Goal: Task Accomplishment & Management: Manage account settings

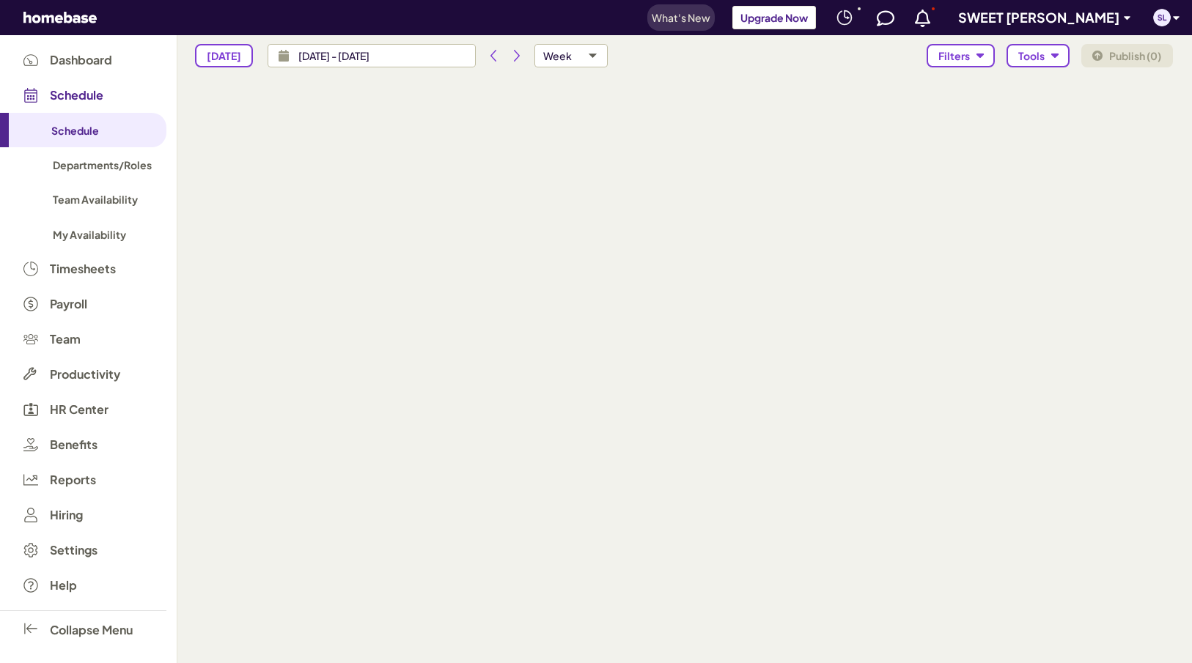
type input "custom"
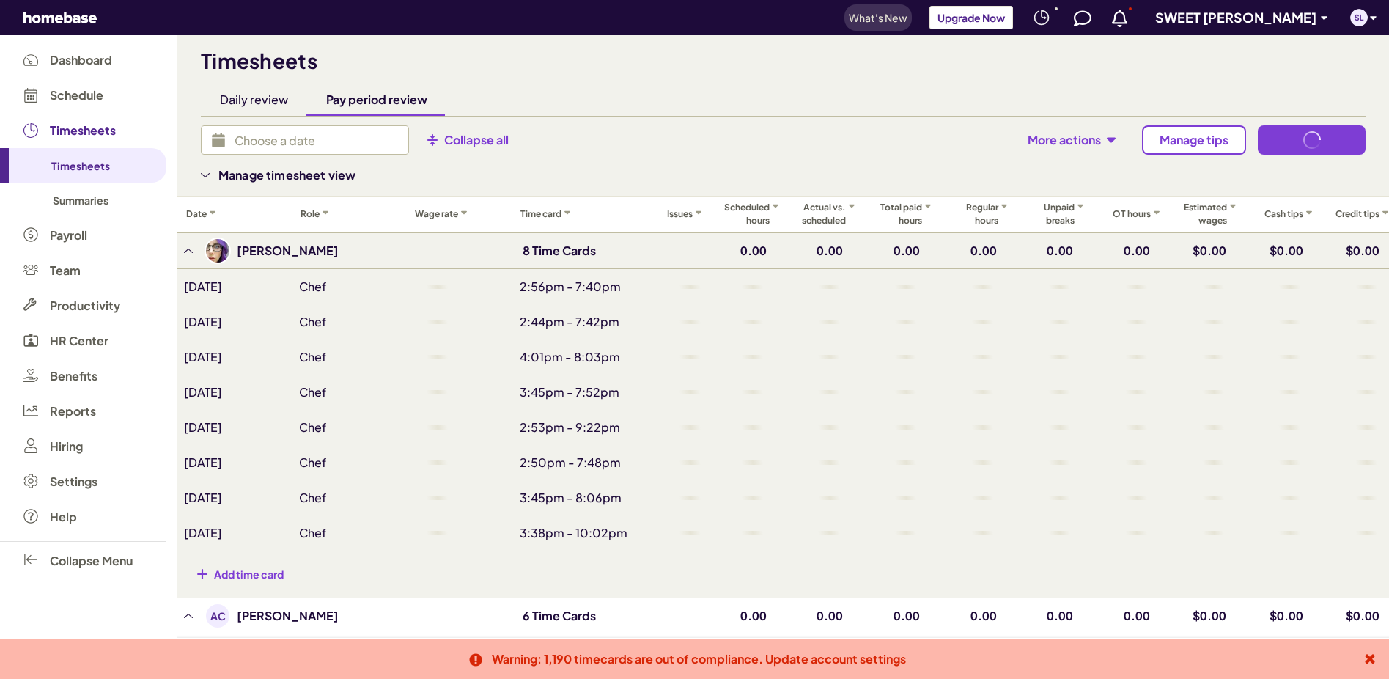
type input "[DATE] - [DATE]"
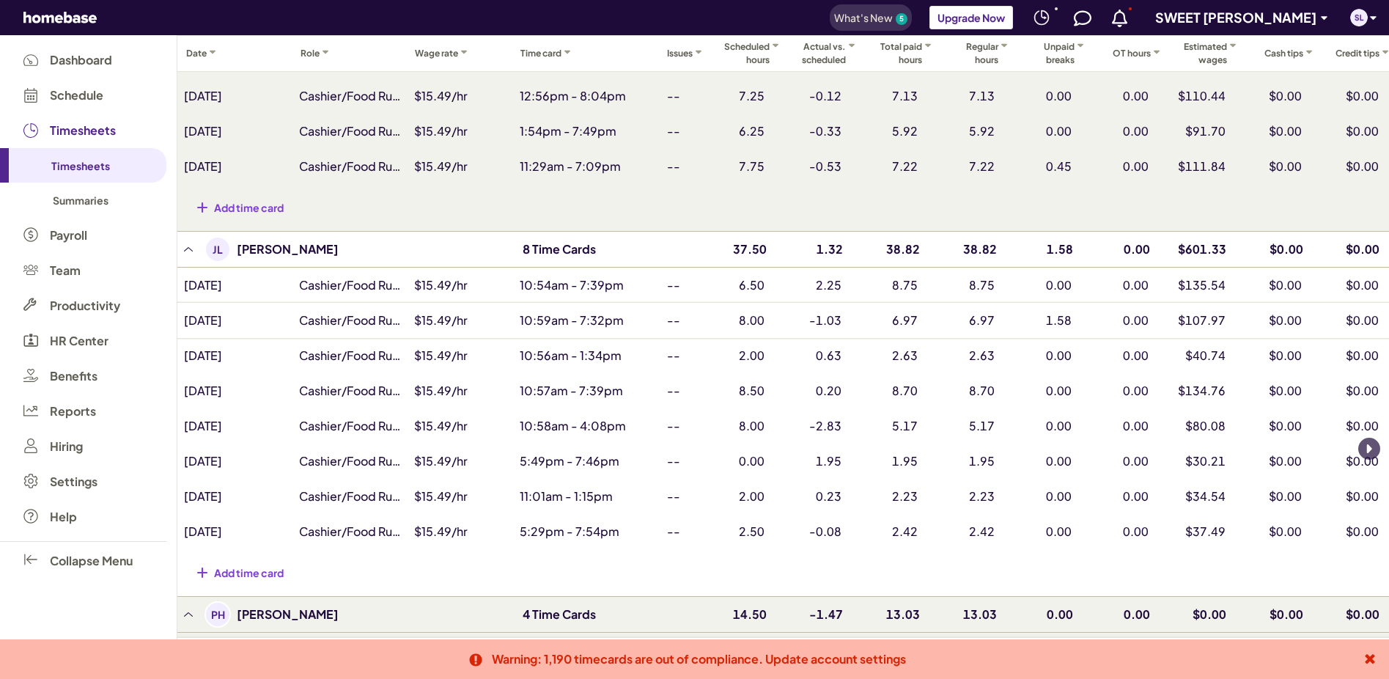
scroll to position [1757, 0]
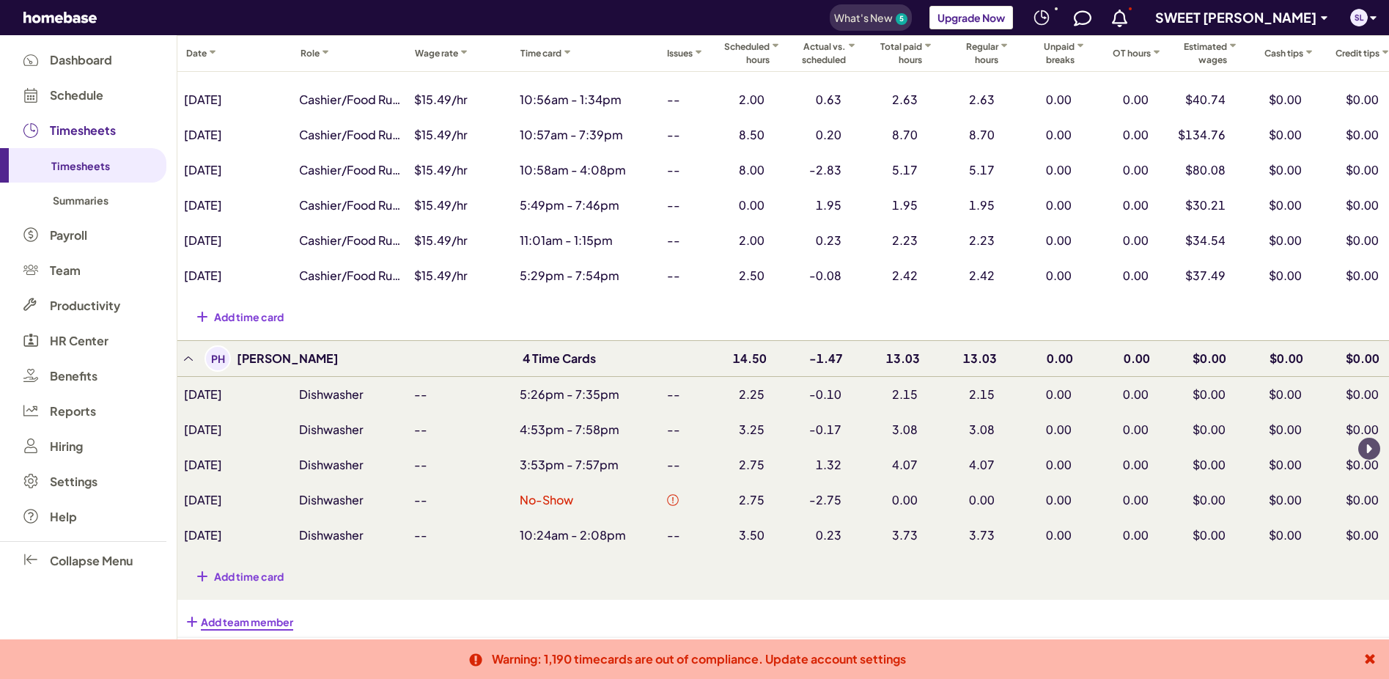
click at [1371, 653] on icon at bounding box center [1370, 658] width 15 height 15
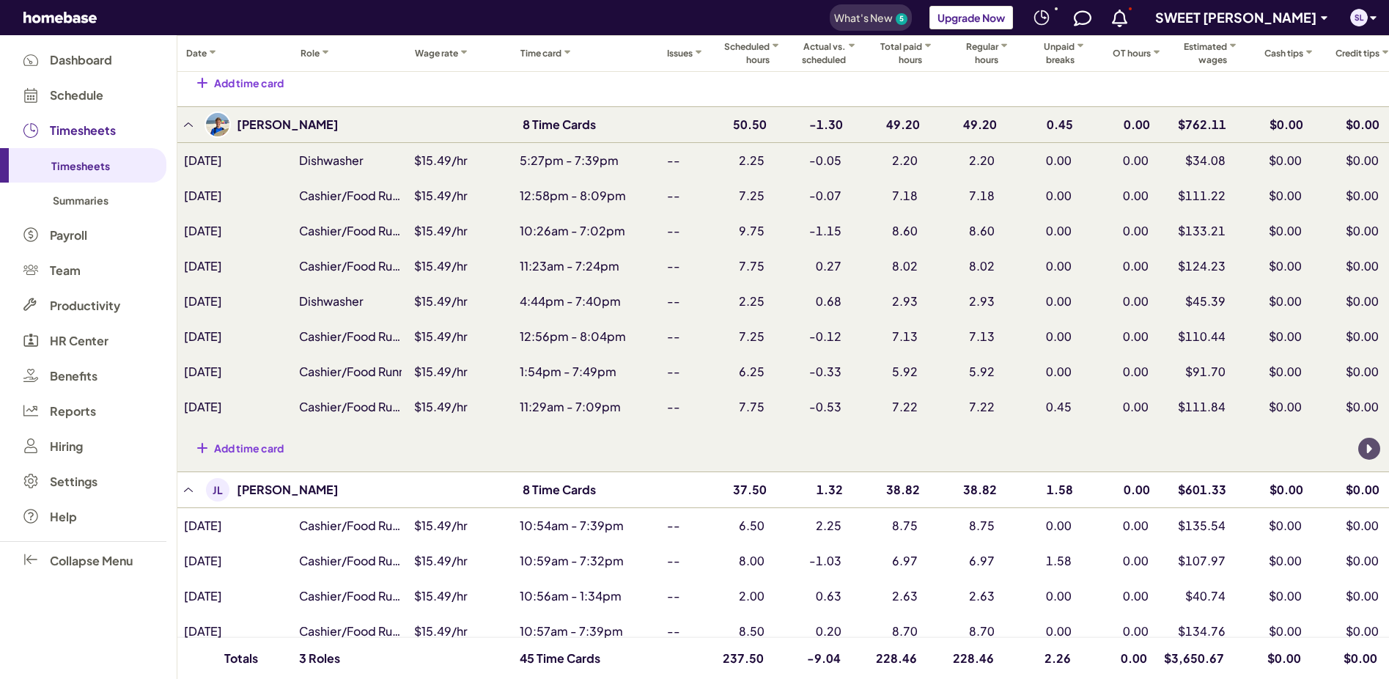
scroll to position [1045, 0]
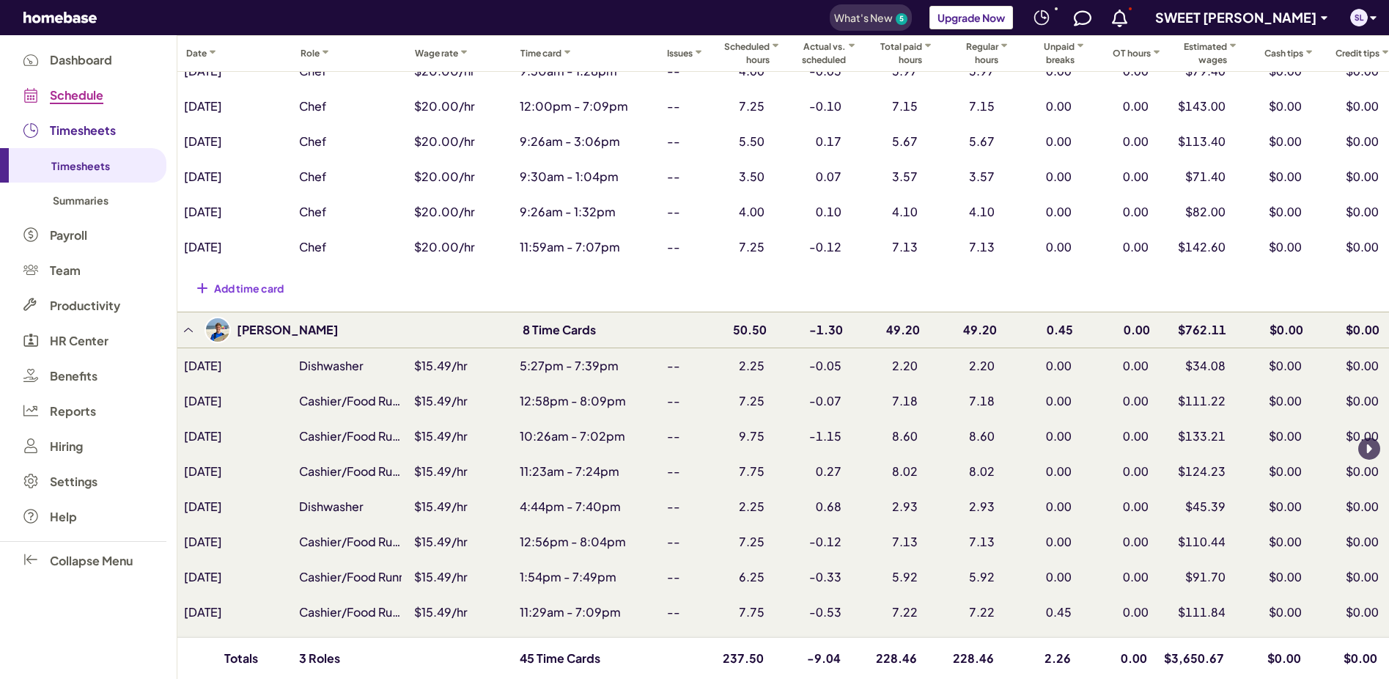
click at [79, 95] on span "Schedule" at bounding box center [77, 95] width 54 height 13
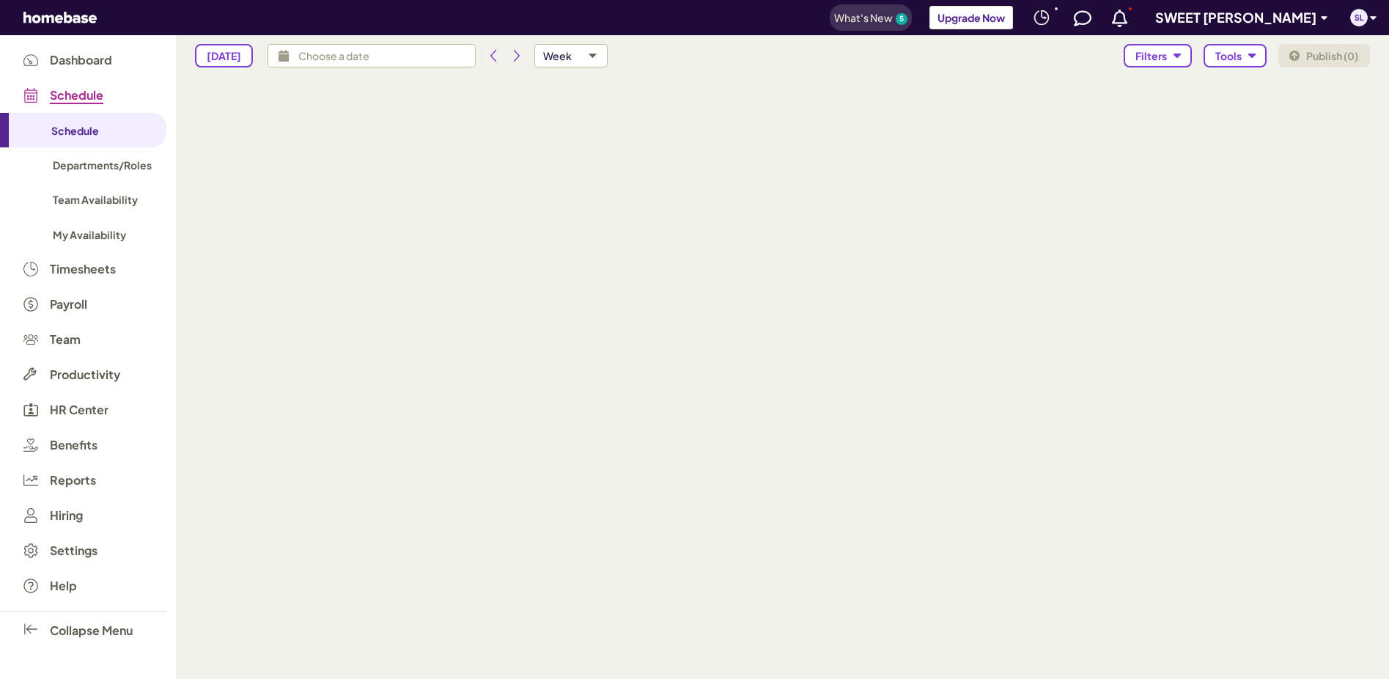
type input "[DATE] - [DATE]"
type input "isAvailabilitiesVisible,isTimeOffsVisible"
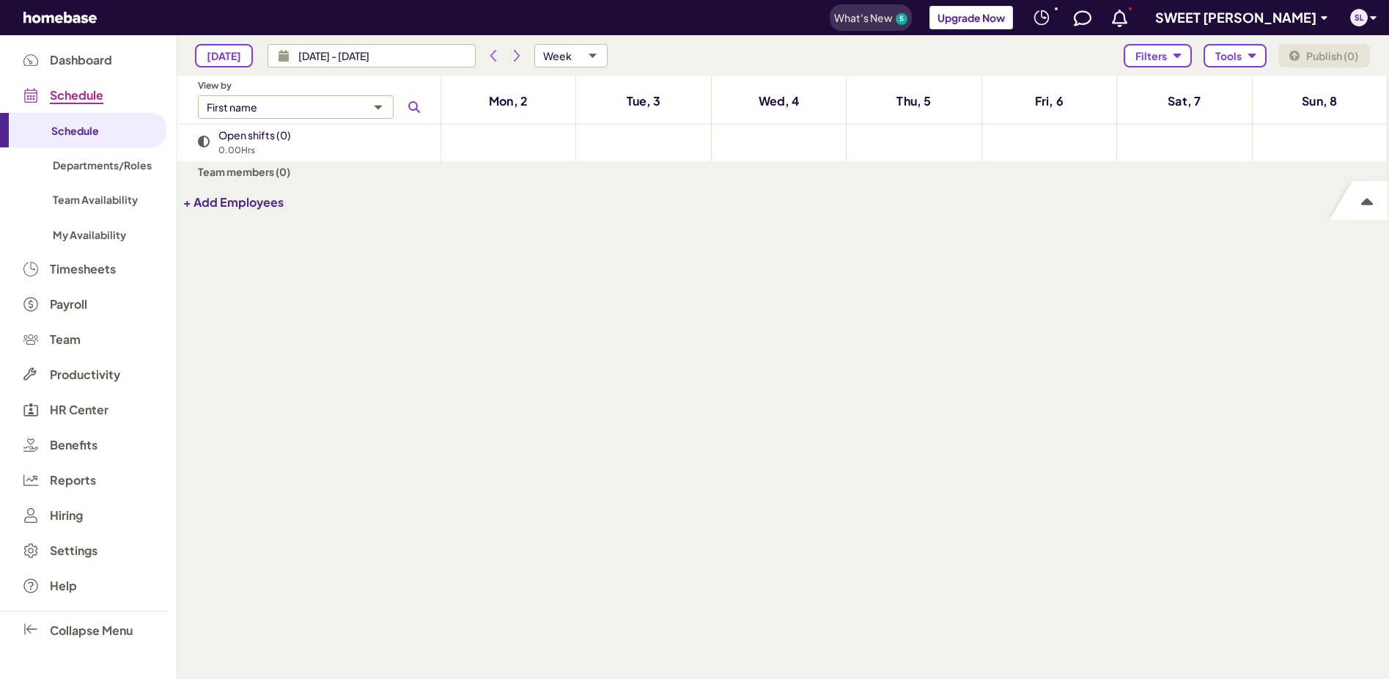
type input "custom"
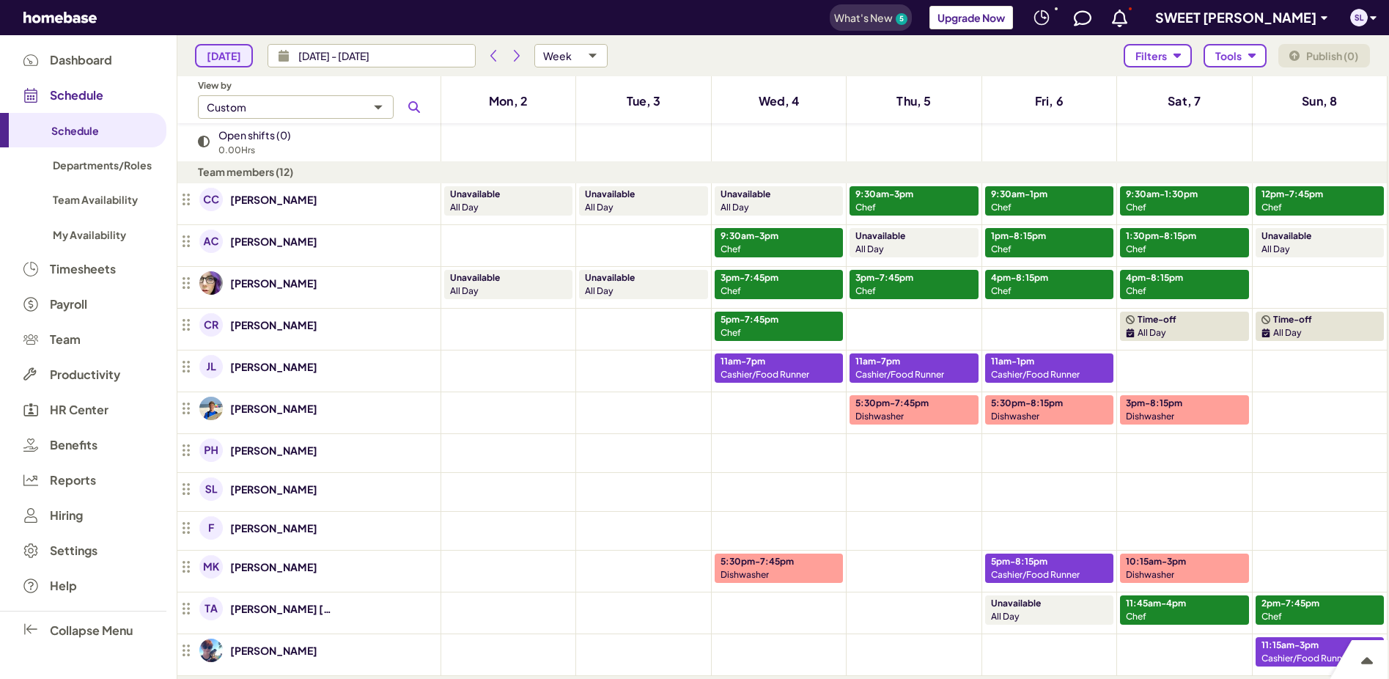
click at [233, 56] on span "[DATE]" at bounding box center [224, 56] width 34 height 12
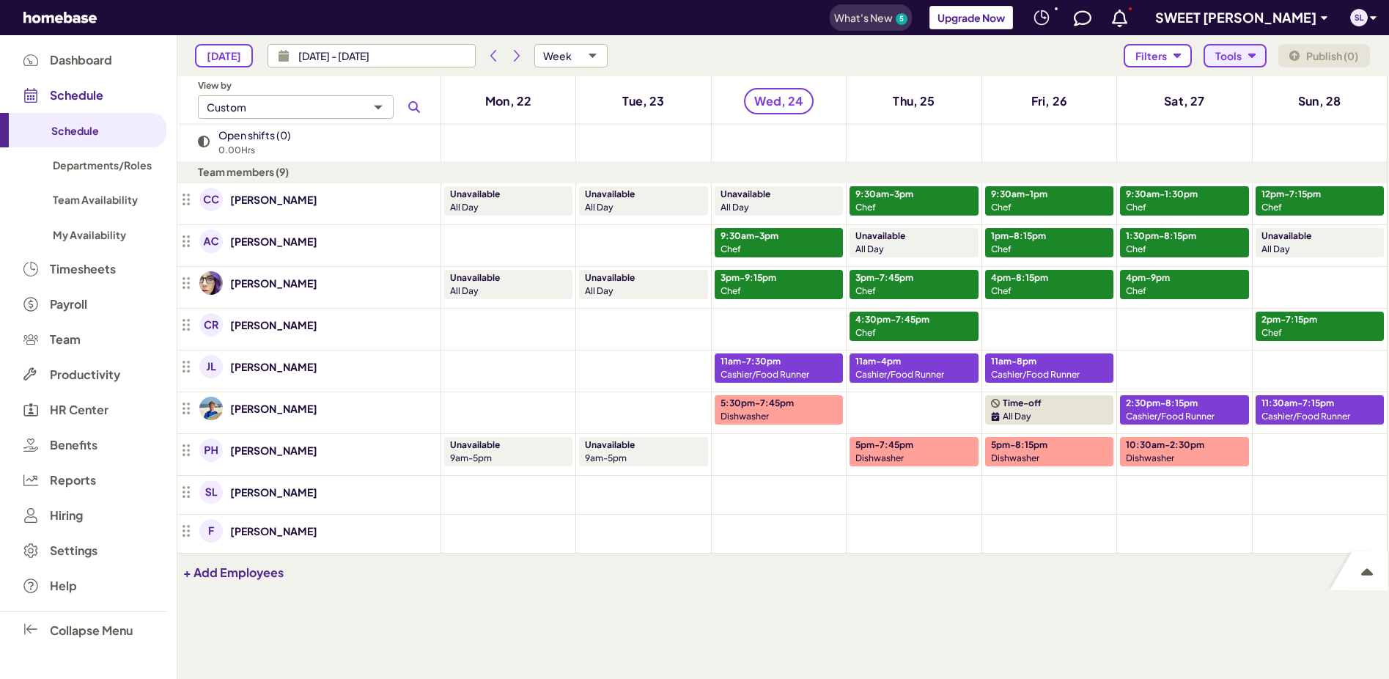
click at [1251, 56] on icon "button" at bounding box center [1251, 56] width 7 height 4
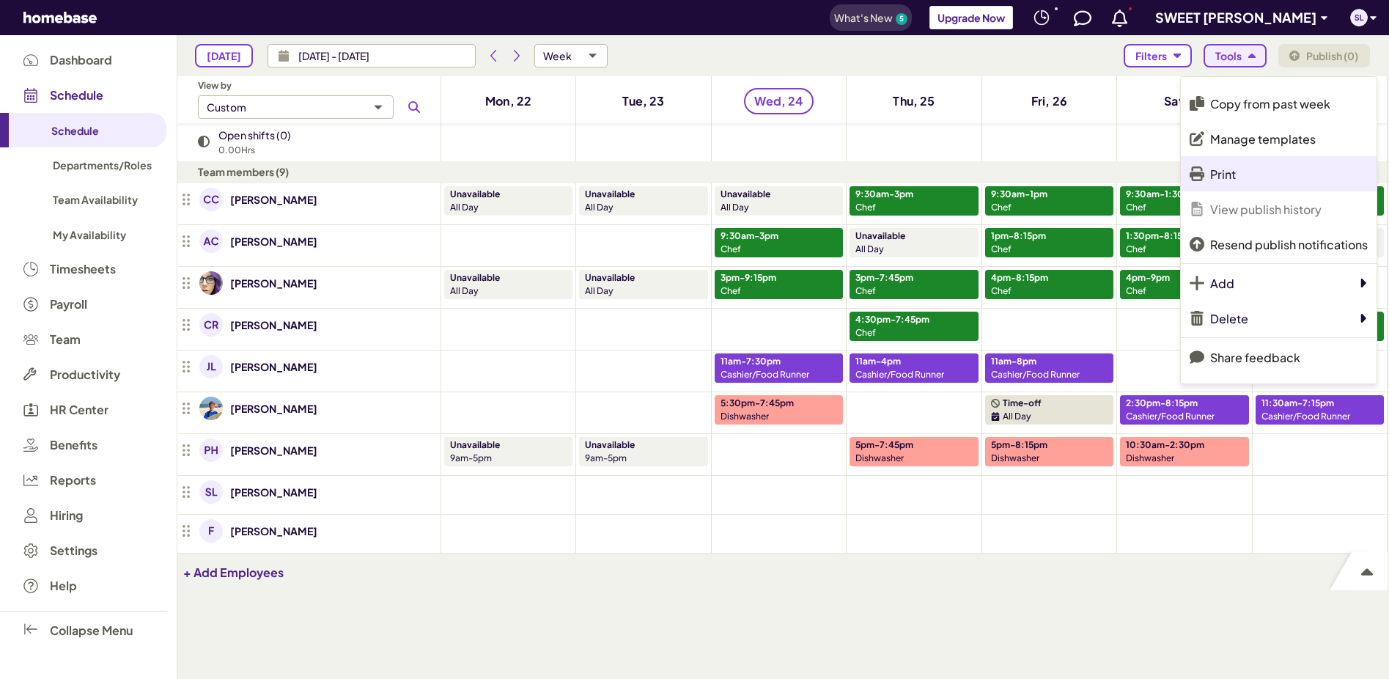
click at [1220, 171] on p "Print" at bounding box center [1223, 173] width 26 height 15
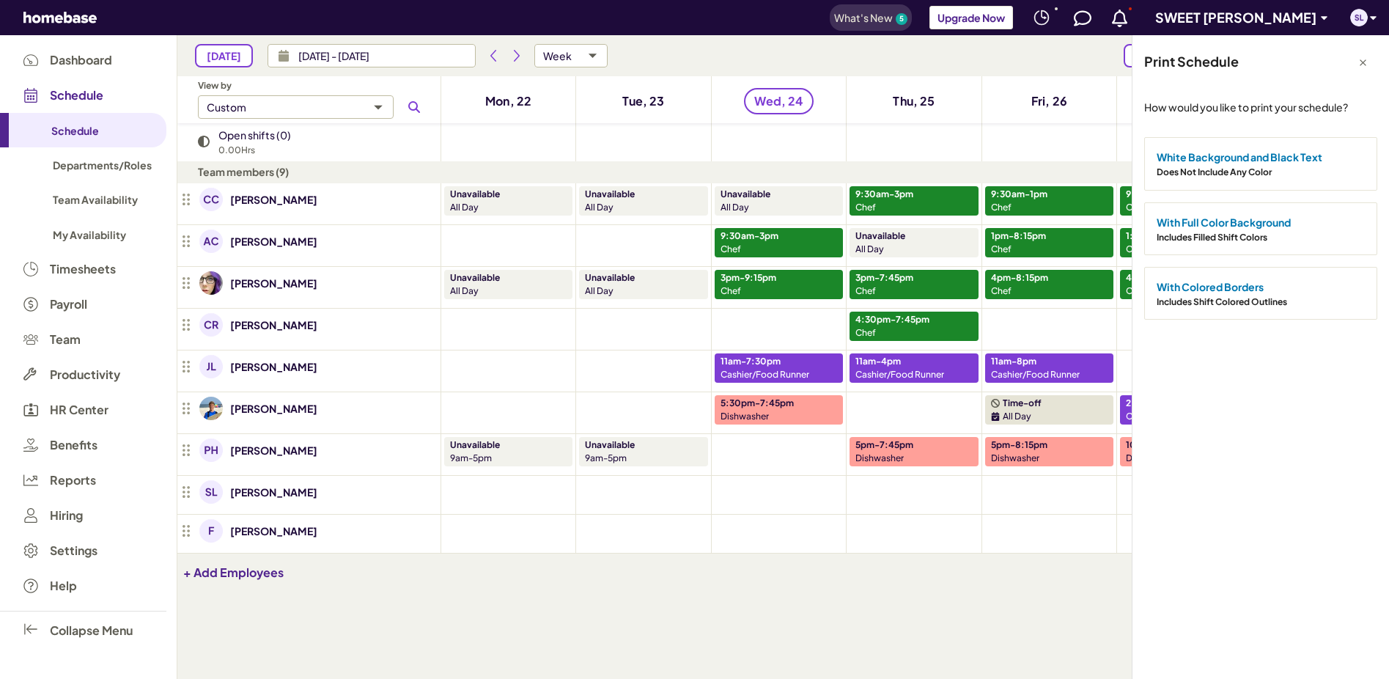
click at [1207, 162] on span "White Background and Black Text" at bounding box center [1240, 156] width 166 height 13
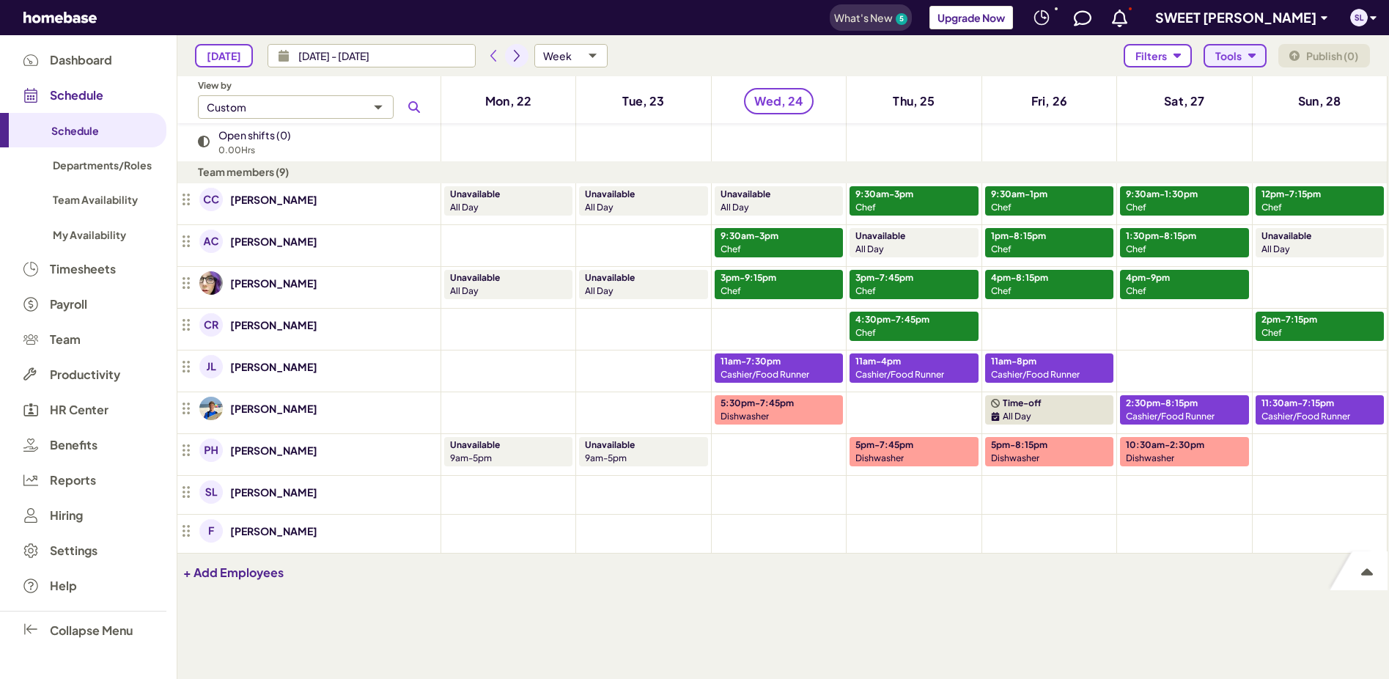
click at [512, 56] on icon "Next period" at bounding box center [517, 56] width 12 height 12
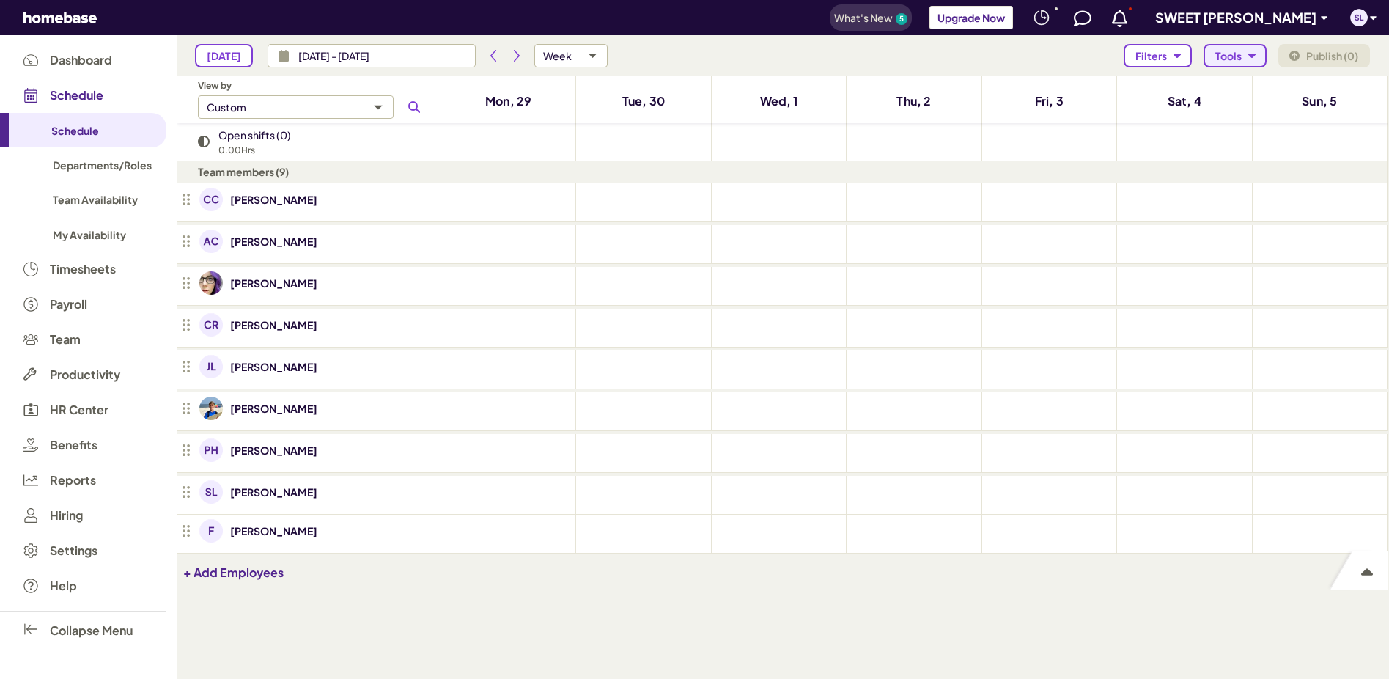
type input "[DATE] - [DATE]"
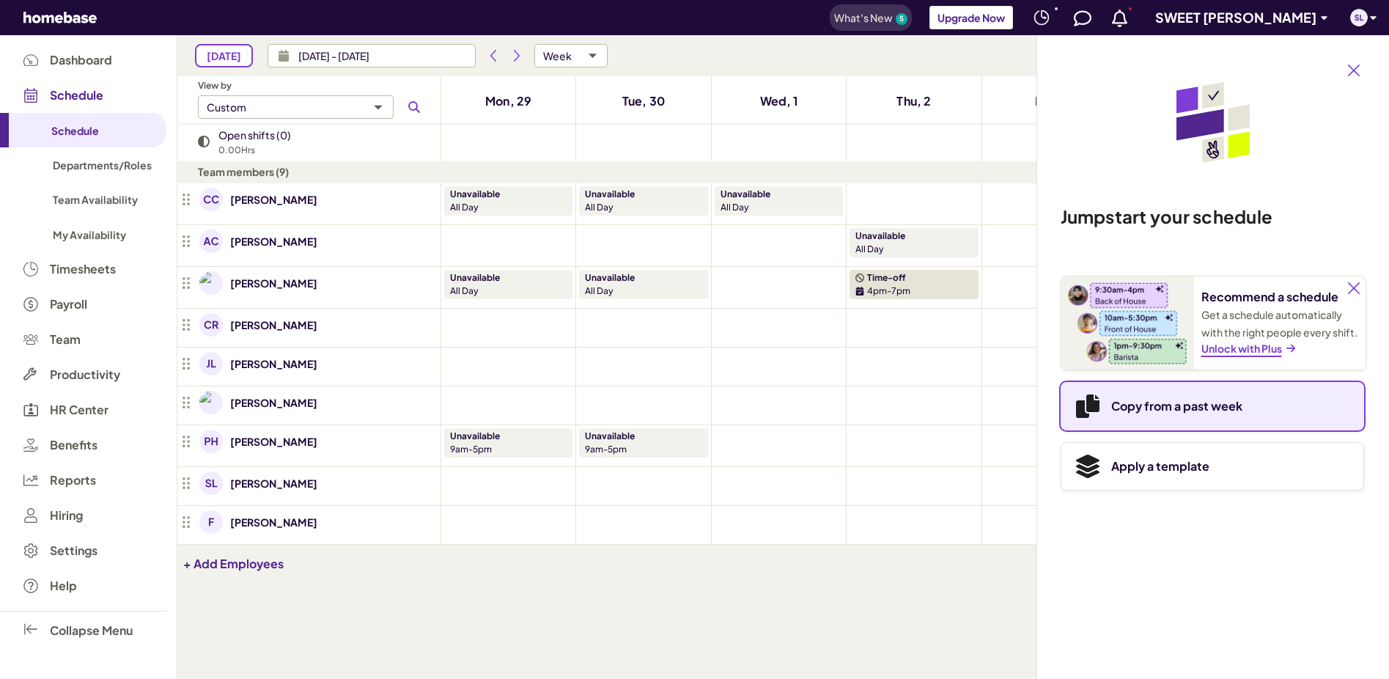
click at [1166, 414] on p "Copy from a past week" at bounding box center [1176, 406] width 131 height 18
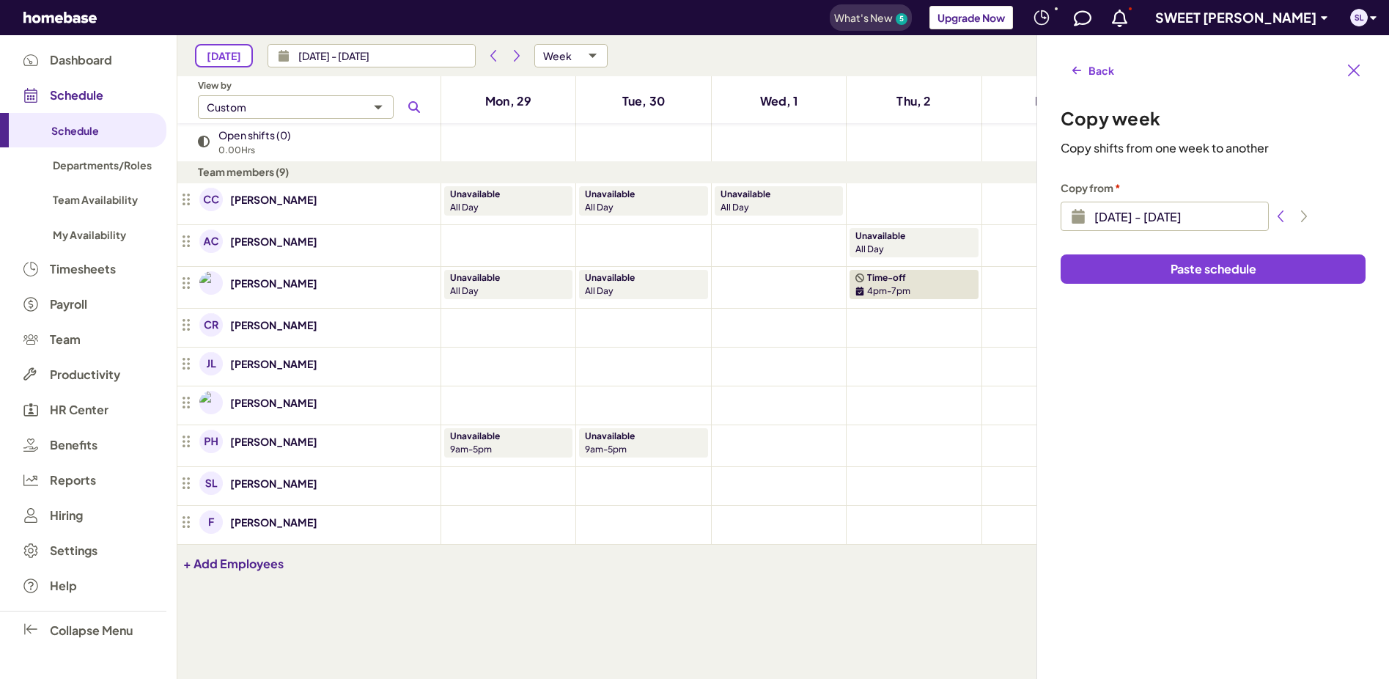
click at [1208, 273] on span "Paste schedule" at bounding box center [1214, 269] width 86 height 15
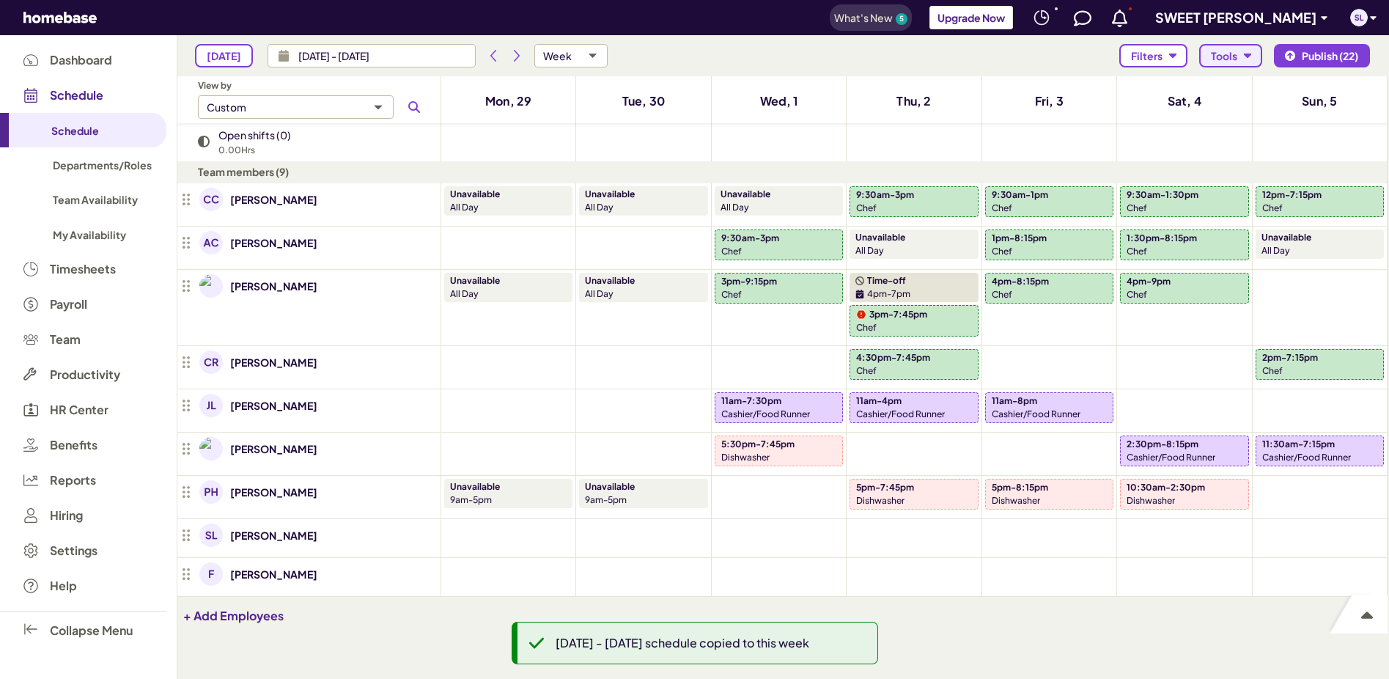
click at [896, 355] on p "4:30pm-7:45pm" at bounding box center [893, 357] width 74 height 13
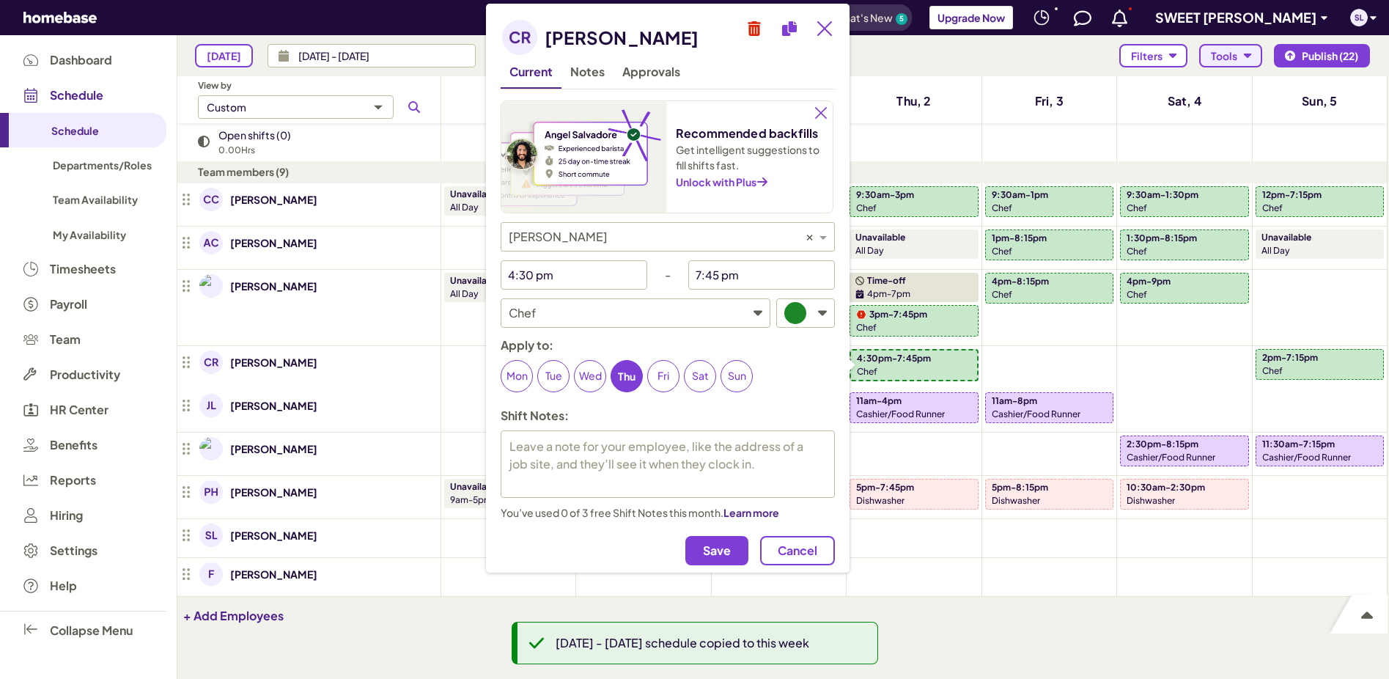
type textarea "x"
click at [576, 276] on input "4:30 pm" at bounding box center [563, 274] width 125 height 29
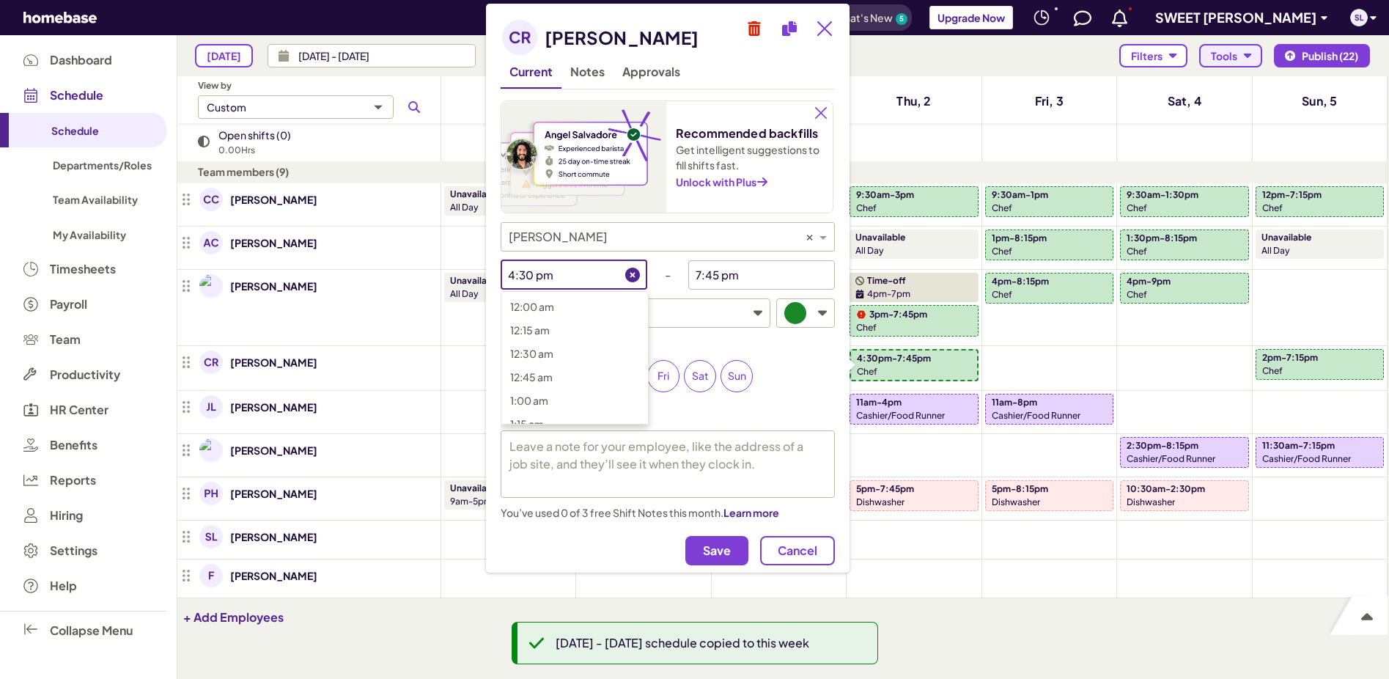
scroll to position [1438, 0]
click at [555, 370] on p "4:00 pm" at bounding box center [583, 370] width 147 height 18
type input "4:00 pm"
type textarea "x"
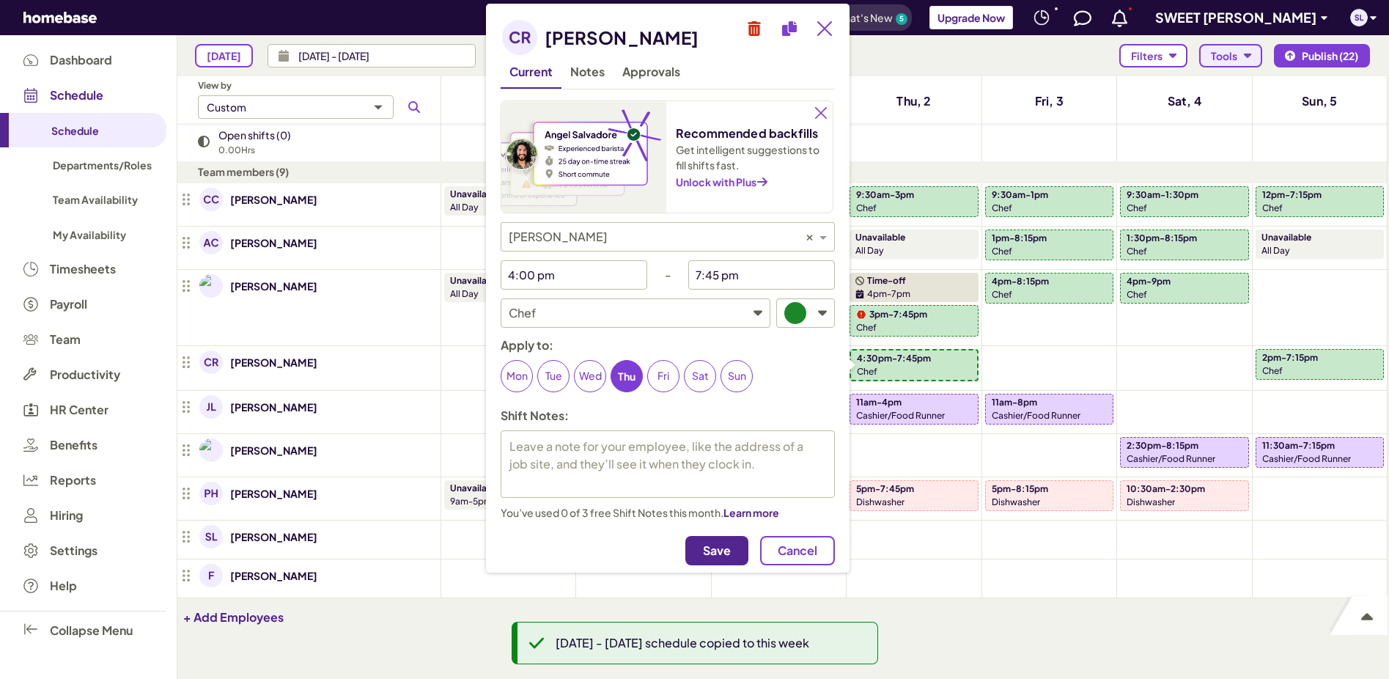
click at [716, 559] on button "Save" at bounding box center [716, 550] width 63 height 29
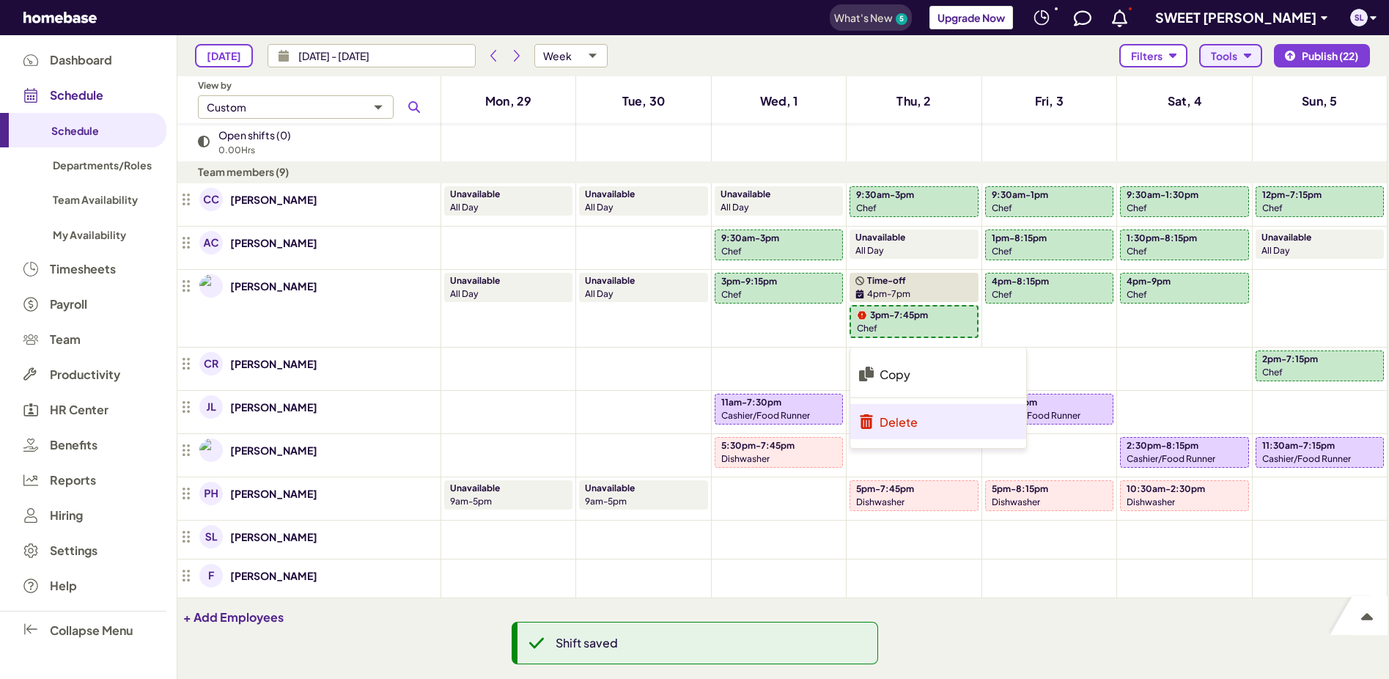
click at [906, 419] on p "Delete" at bounding box center [899, 421] width 38 height 15
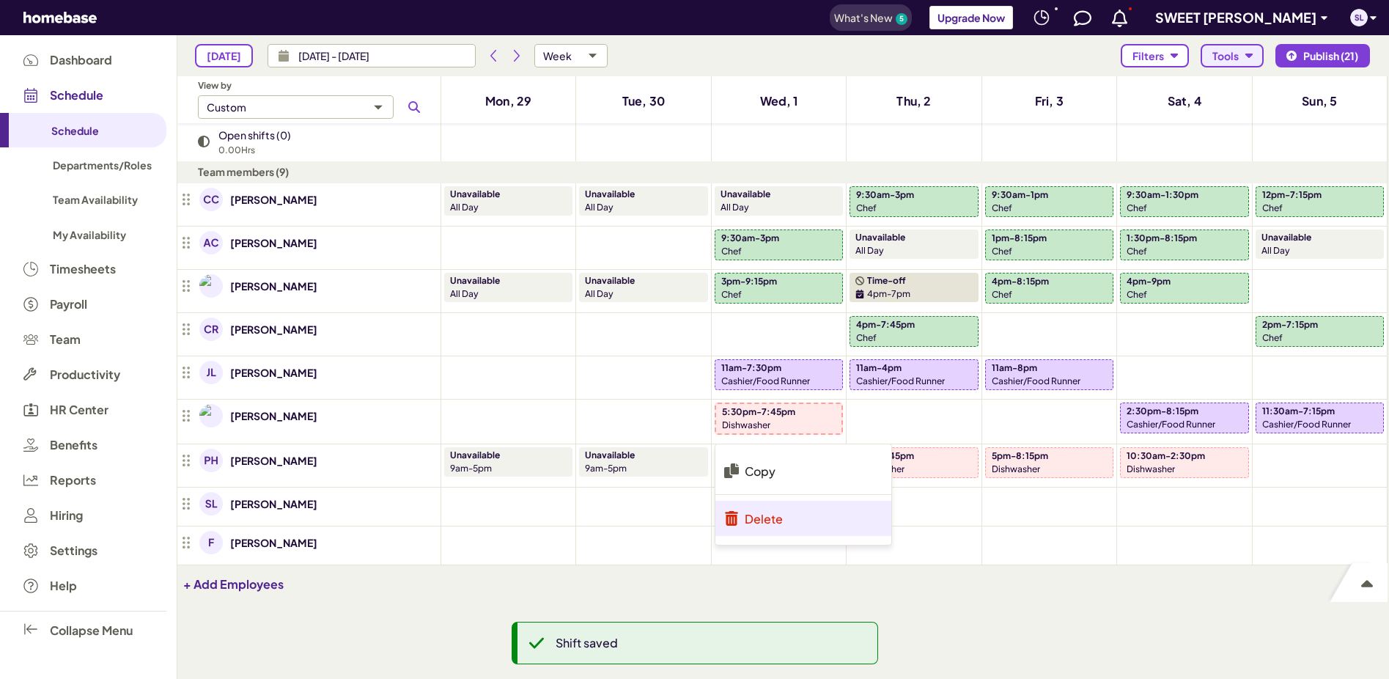
click at [773, 520] on p "Delete" at bounding box center [764, 518] width 38 height 15
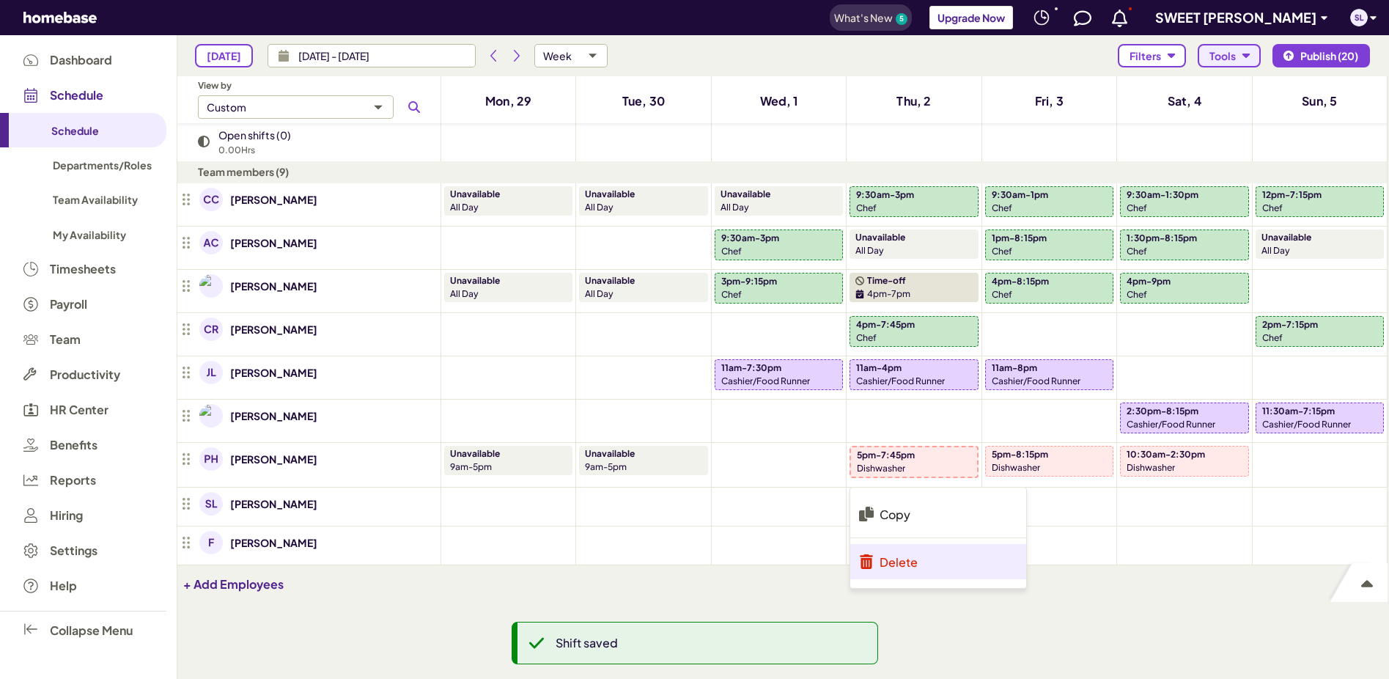
click at [908, 554] on p "Delete" at bounding box center [899, 561] width 38 height 15
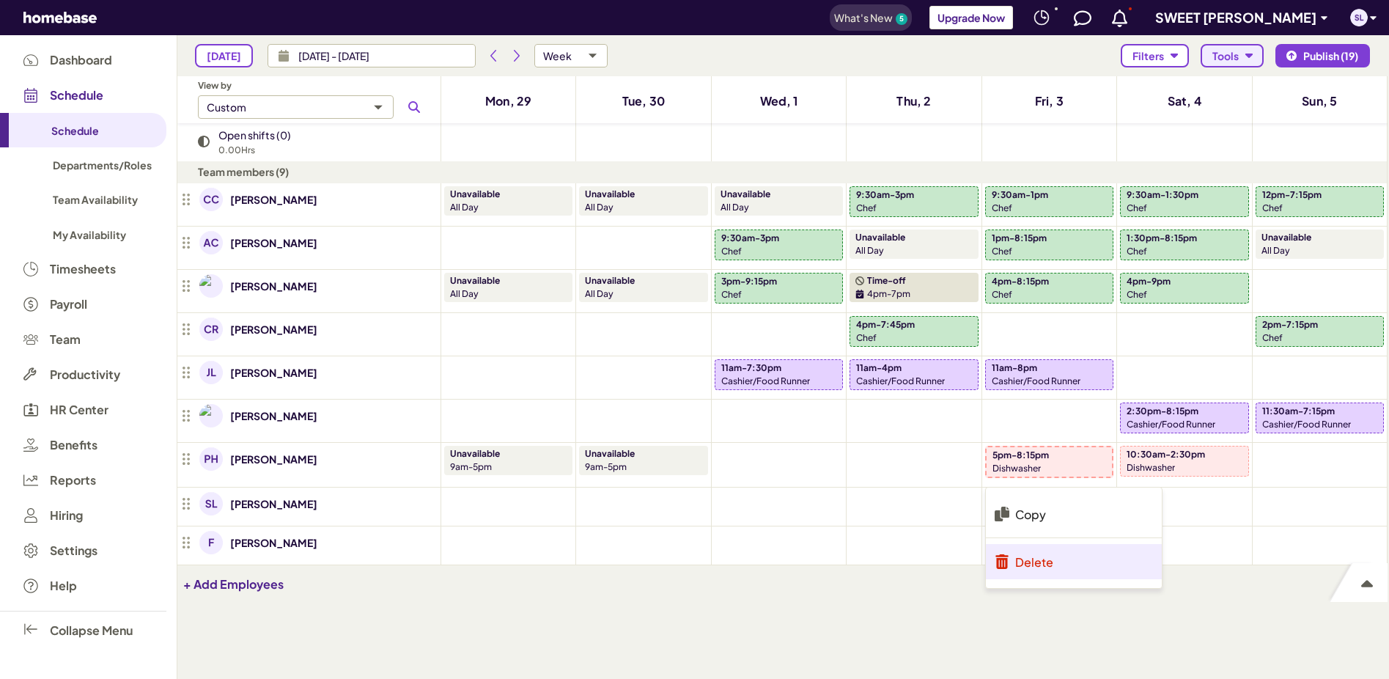
click at [1033, 556] on p "Delete" at bounding box center [1034, 561] width 38 height 15
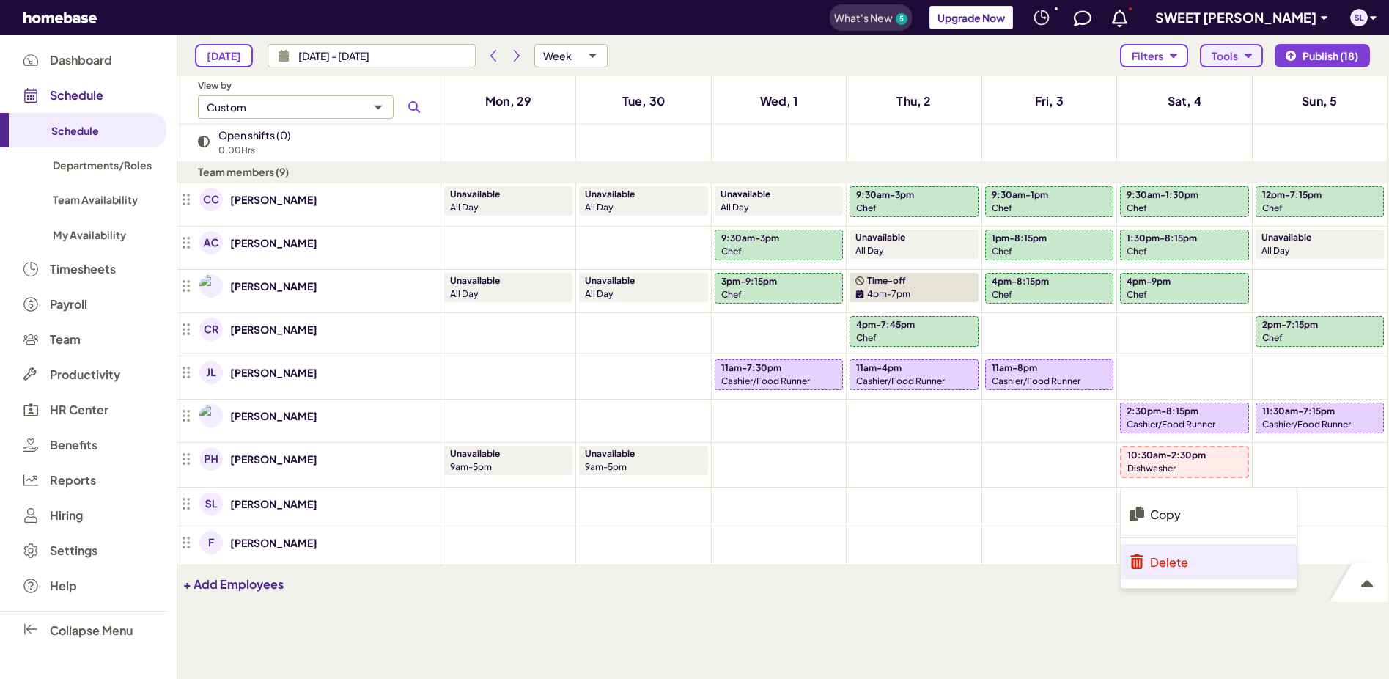
click at [1169, 554] on p "Delete" at bounding box center [1169, 561] width 38 height 15
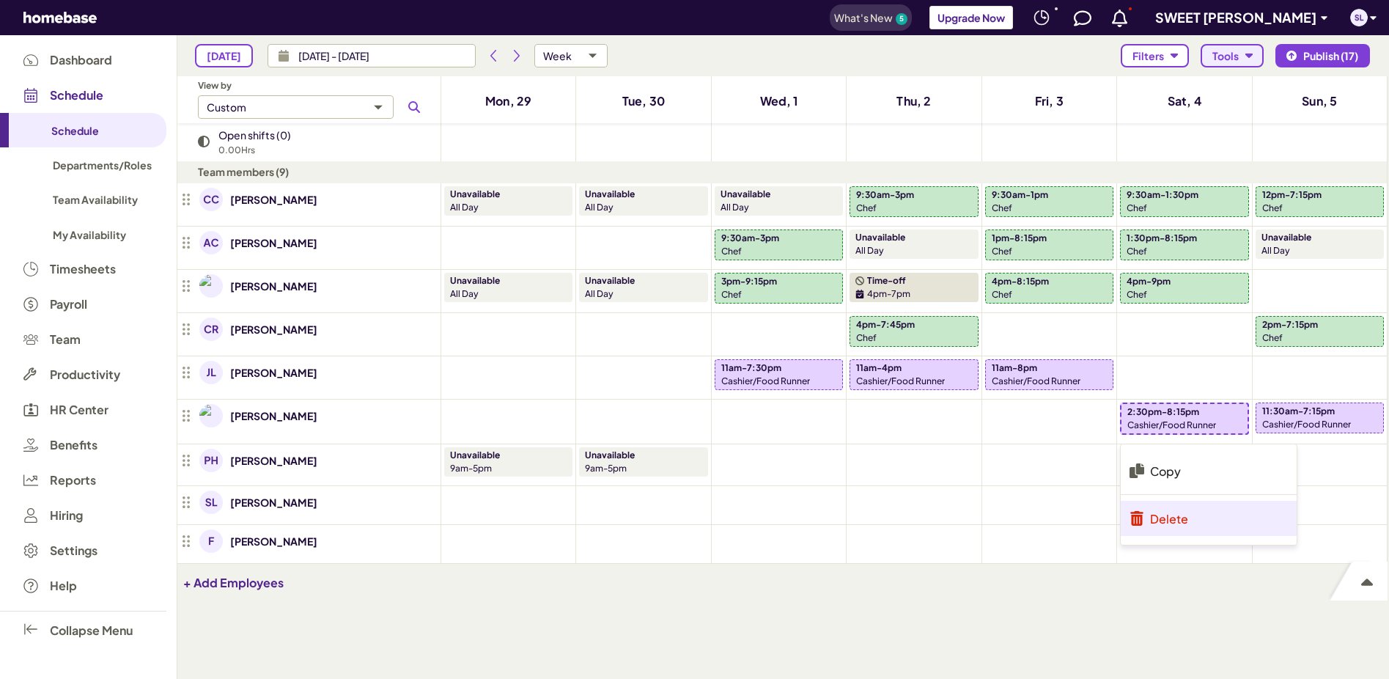
click at [1182, 513] on p "Delete" at bounding box center [1169, 518] width 38 height 15
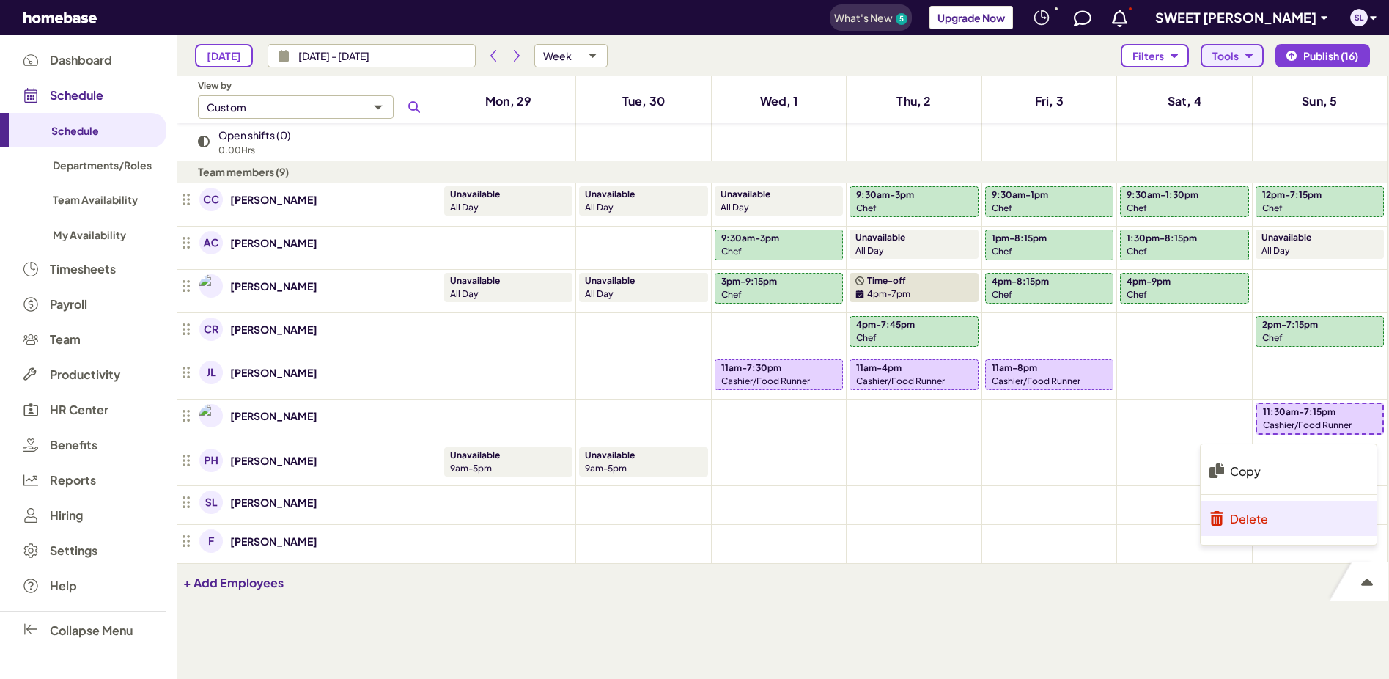
click at [1269, 518] on li "Delete" at bounding box center [1289, 518] width 176 height 35
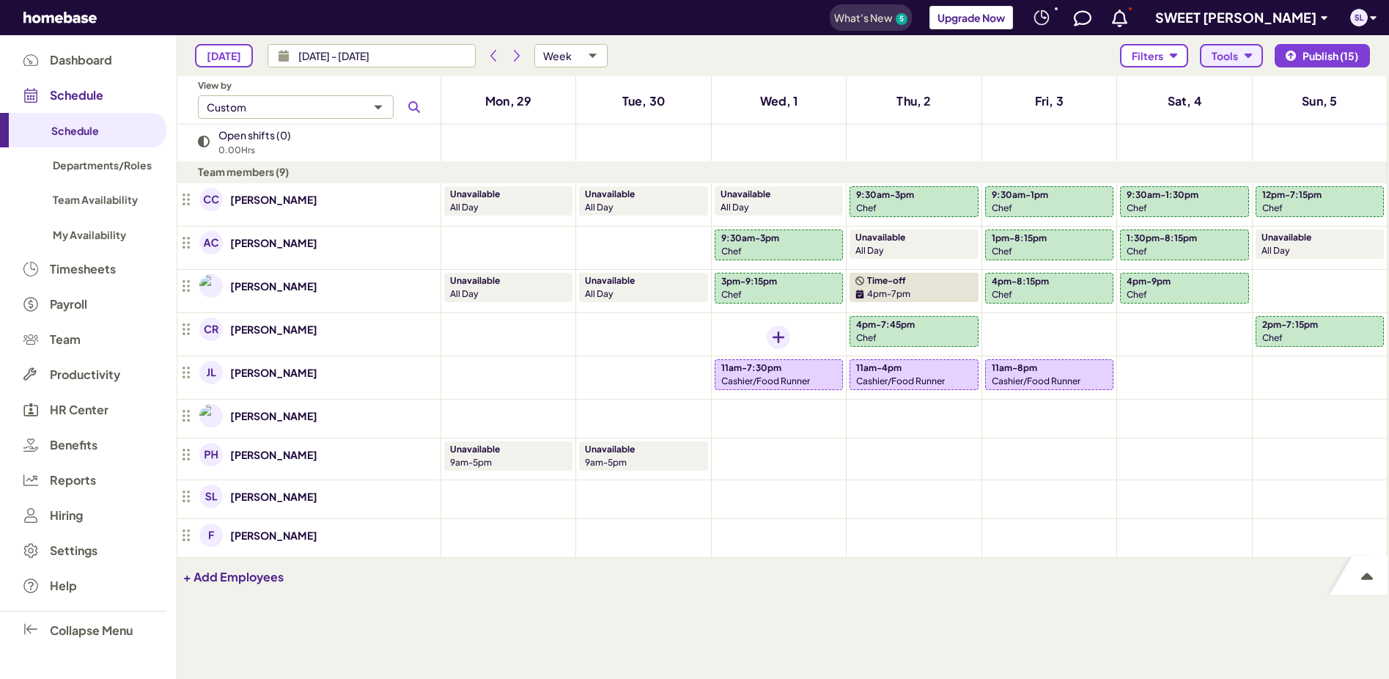
click at [770, 336] on div "Add shift" at bounding box center [778, 337] width 23 height 23
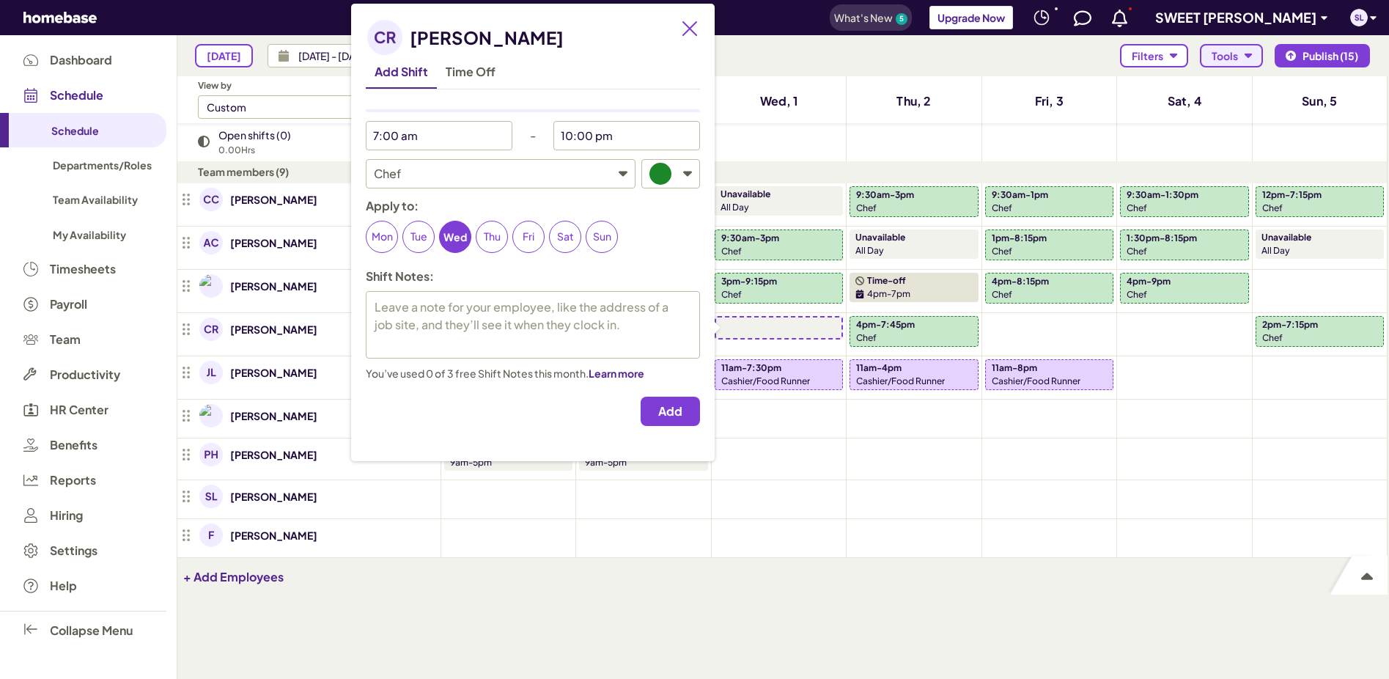
type textarea "x"
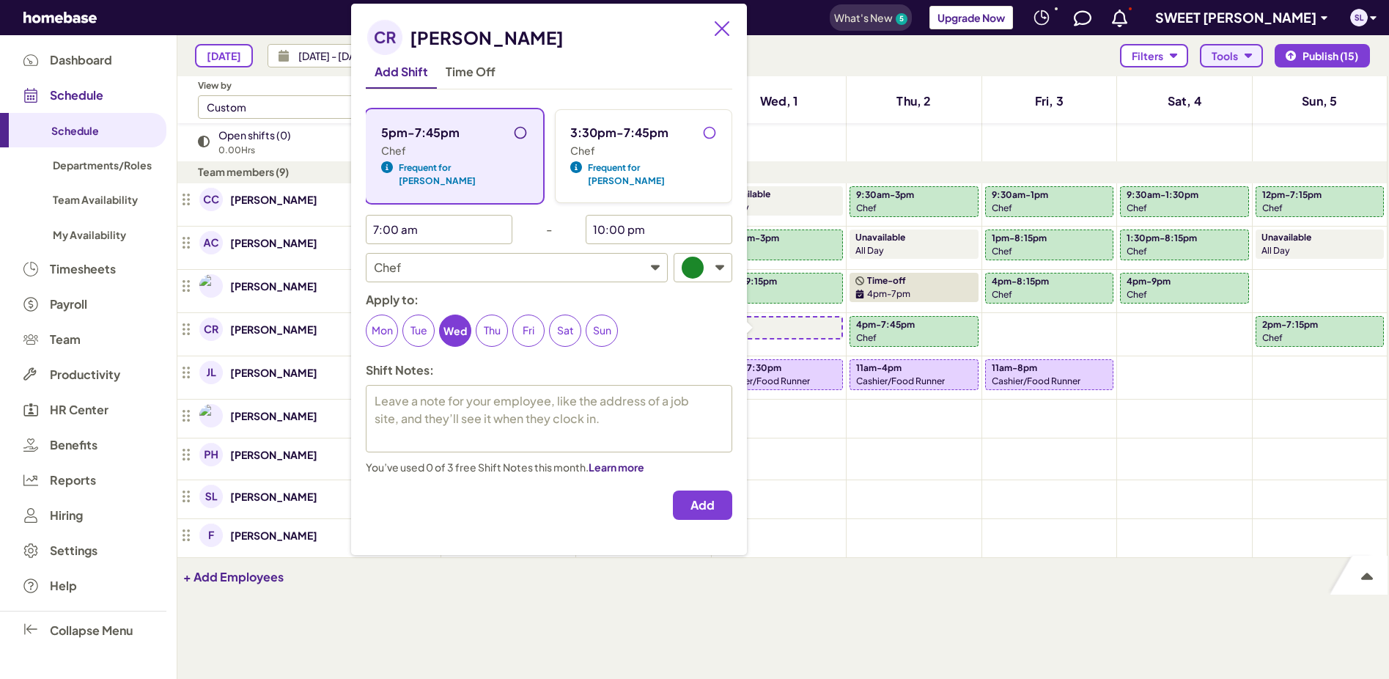
click at [513, 131] on input "5pm-7:45pm" at bounding box center [524, 136] width 23 height 23
radio input "true"
type textarea "x"
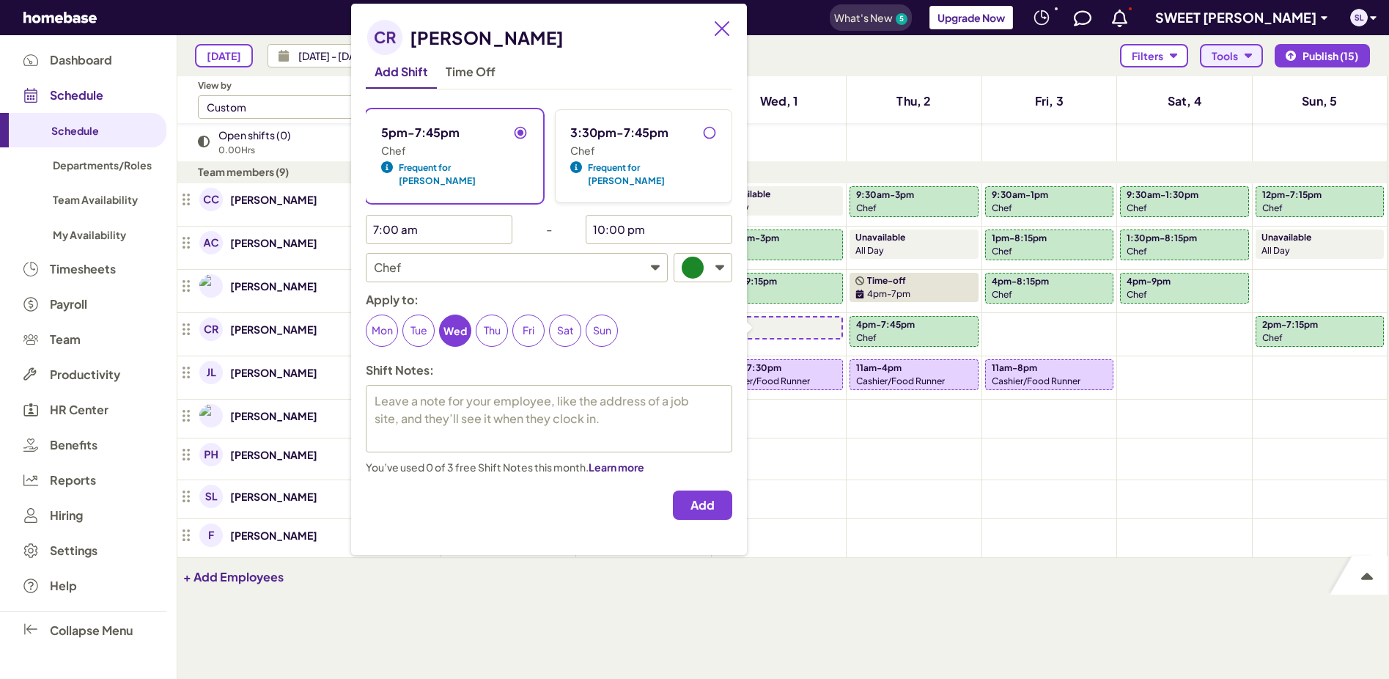
type input "5:00 pm"
type input "7:45 pm"
click at [691, 498] on span "Add" at bounding box center [703, 505] width 24 height 15
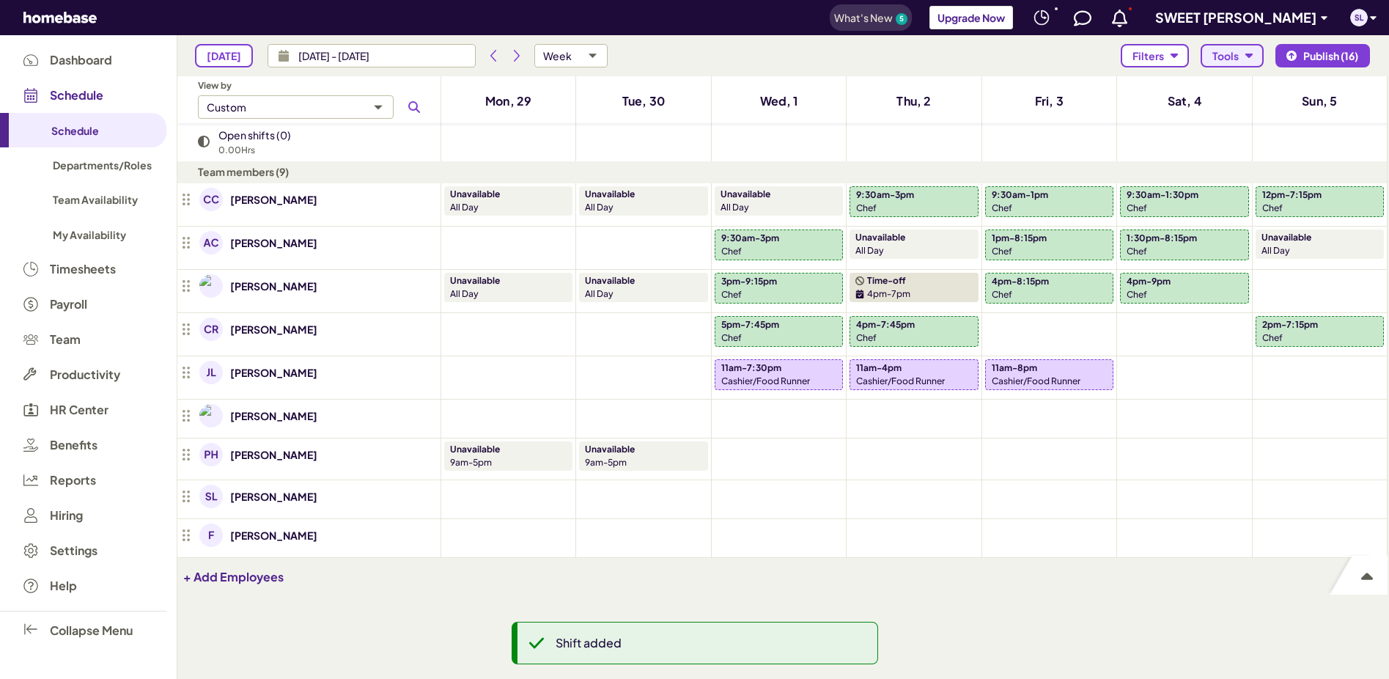
click at [1112, 16] on icon at bounding box center [1119, 19] width 15 height 18
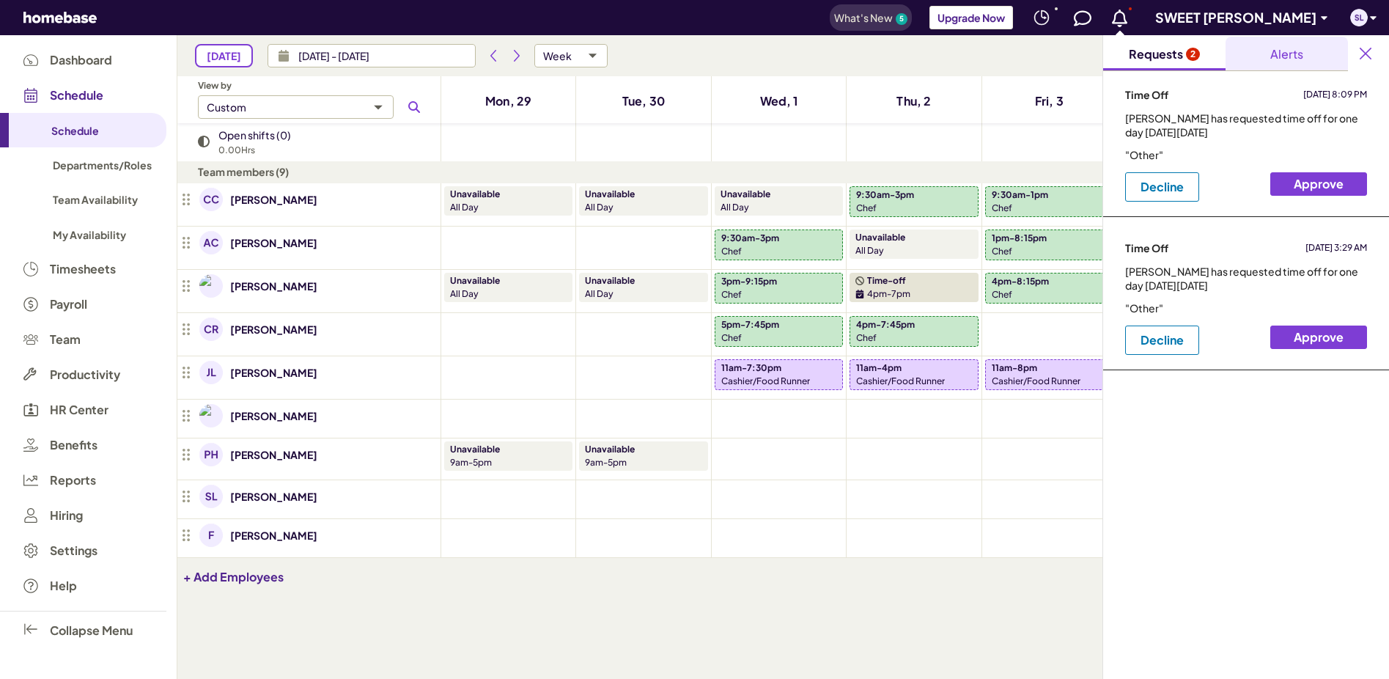
click at [1311, 57] on button "Alerts" at bounding box center [1287, 54] width 122 height 34
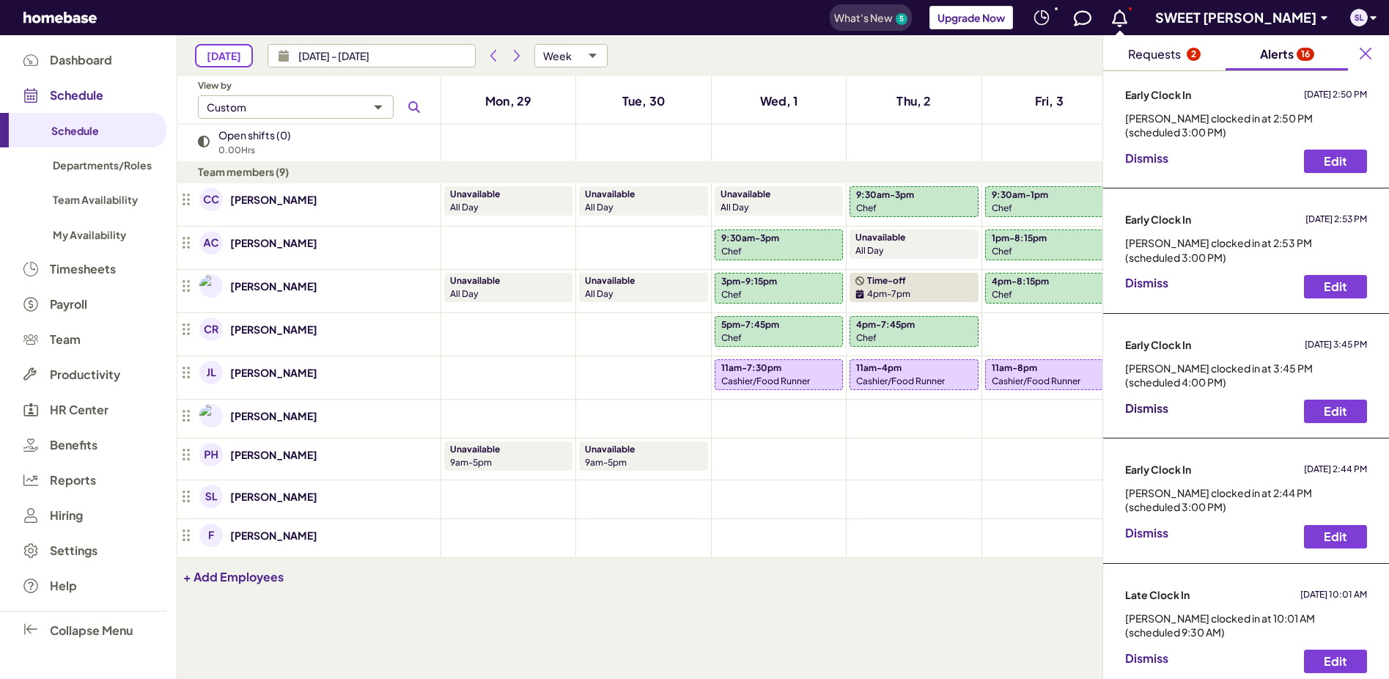
click at [1144, 412] on span "Dismiss" at bounding box center [1146, 407] width 43 height 15
click at [1149, 298] on div "[PERSON_NAME] clocked in at 2:53 PM (scheduled 3:00 PM) Dismiss Edit" at bounding box center [1246, 273] width 286 height 77
click at [1152, 283] on span "Dismiss" at bounding box center [1146, 282] width 43 height 15
click at [1151, 283] on span "Dismiss" at bounding box center [1146, 282] width 43 height 15
click at [1152, 286] on span "Dismiss" at bounding box center [1146, 282] width 43 height 15
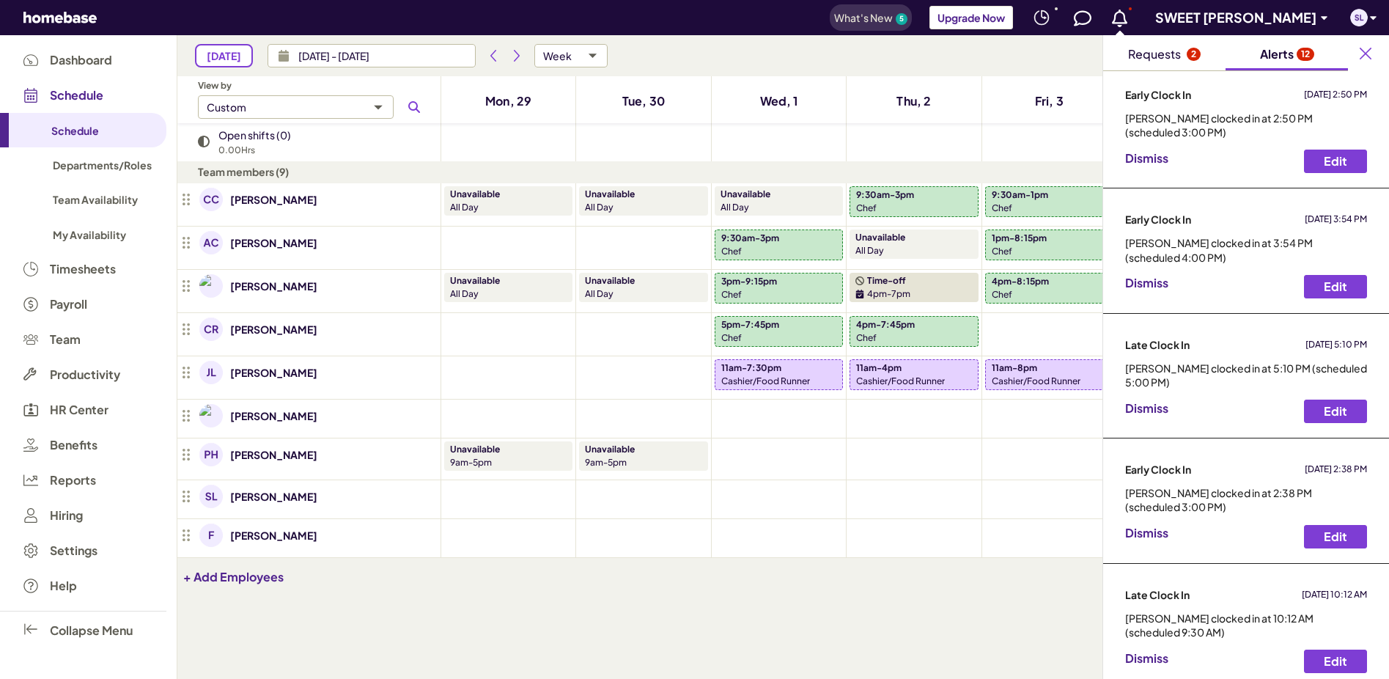
click at [1152, 286] on span "Dismiss" at bounding box center [1146, 282] width 43 height 15
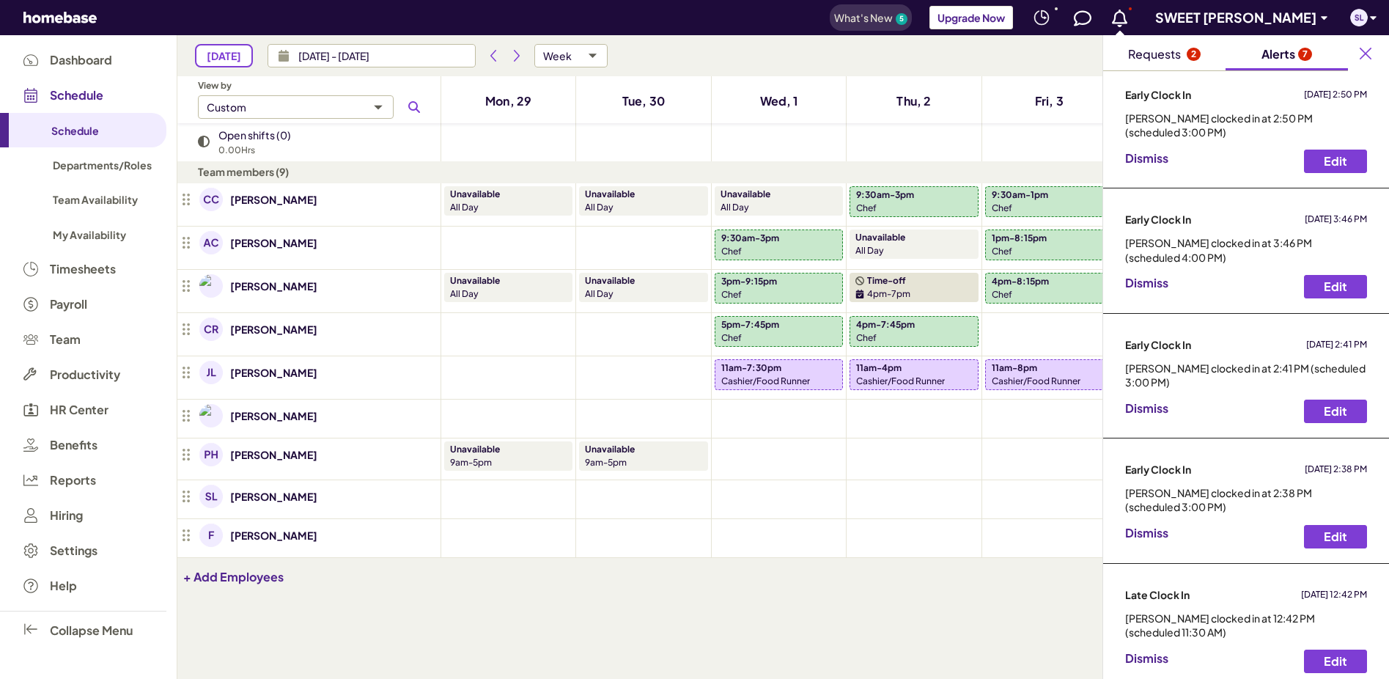
click at [1152, 286] on span "Dismiss" at bounding box center [1146, 282] width 43 height 15
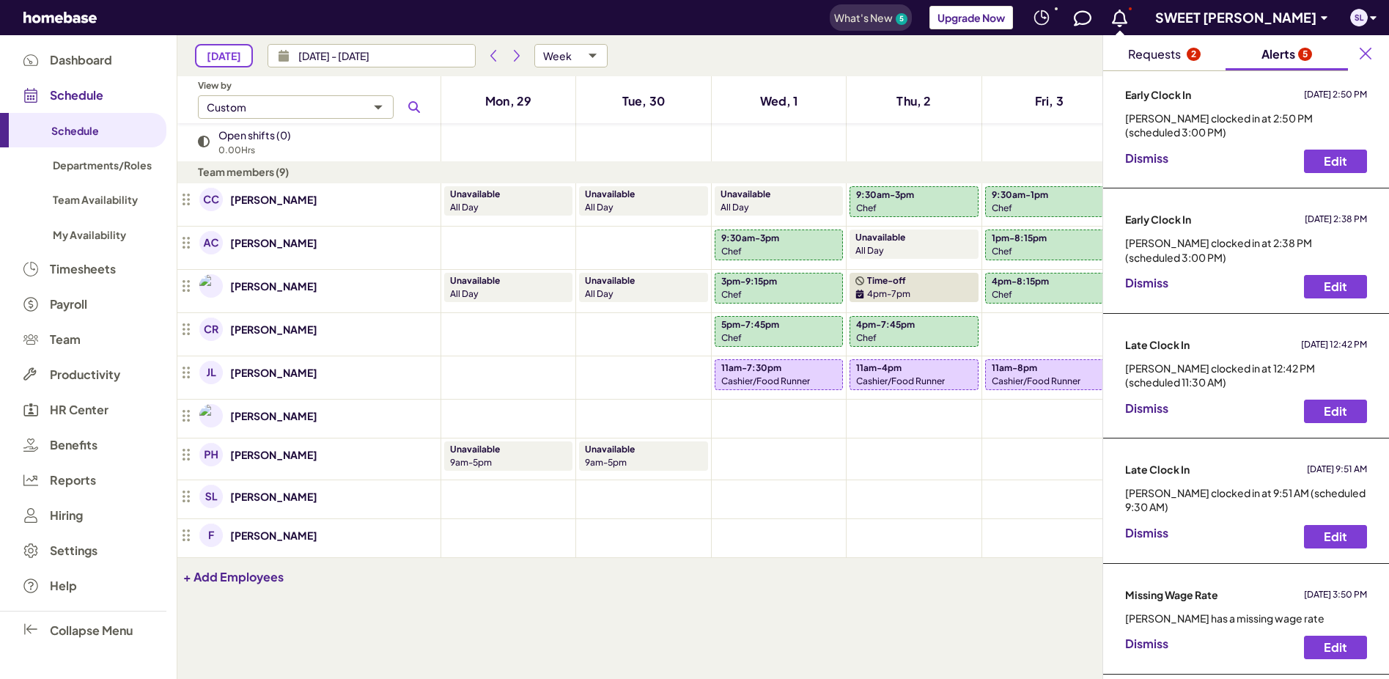
click at [1152, 286] on span "Dismiss" at bounding box center [1146, 282] width 43 height 15
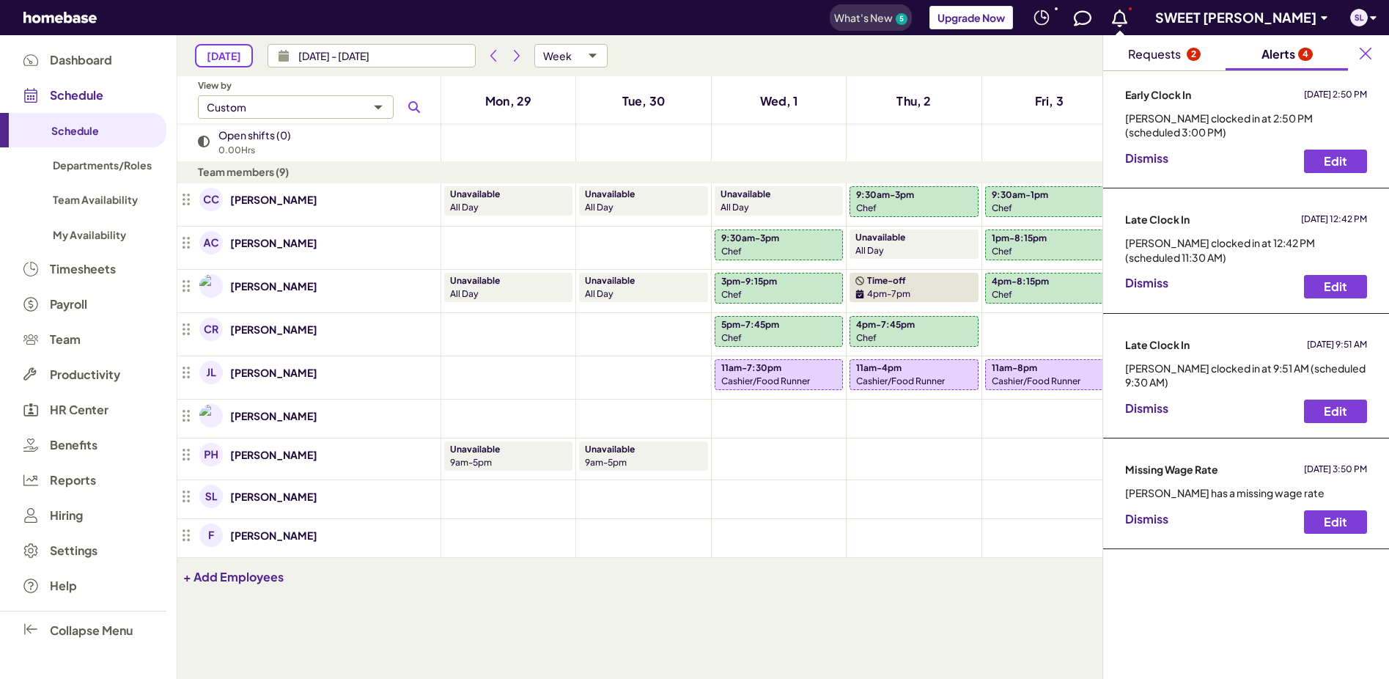
click at [1152, 286] on span "Dismiss" at bounding box center [1146, 282] width 43 height 15
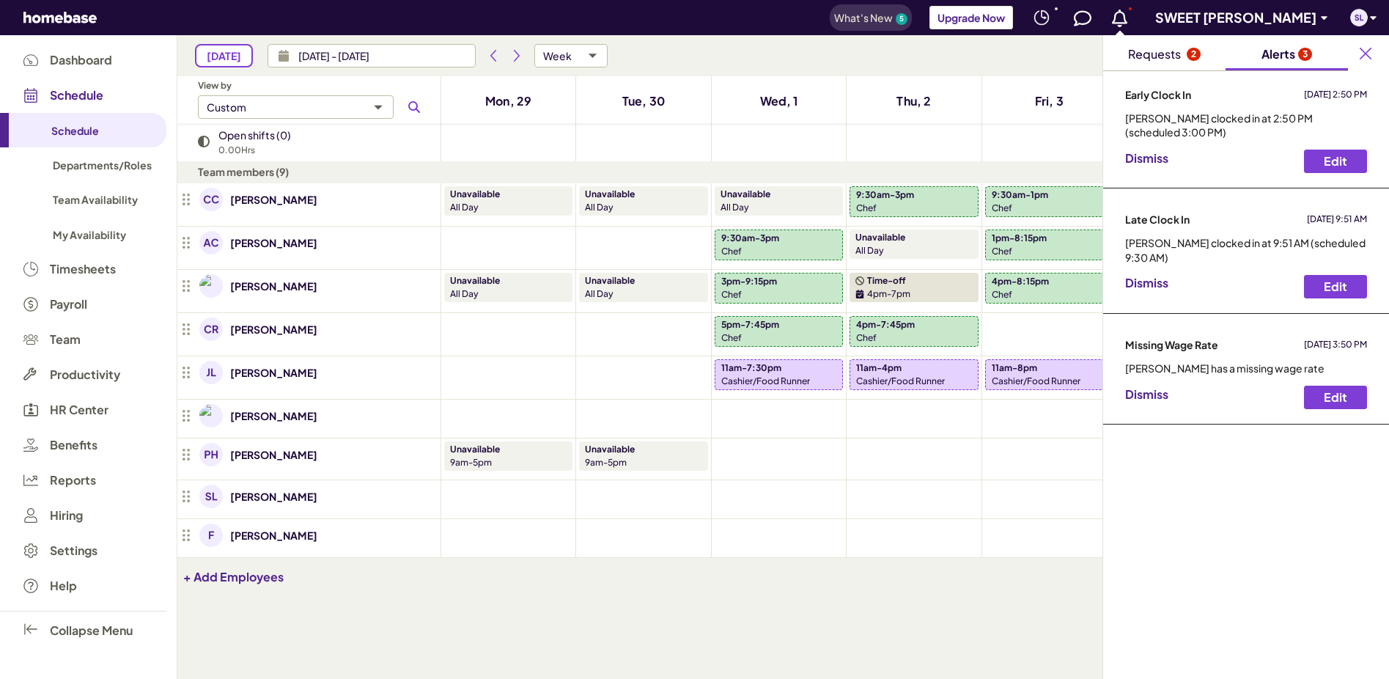
click at [1152, 286] on span "Dismiss" at bounding box center [1146, 282] width 43 height 15
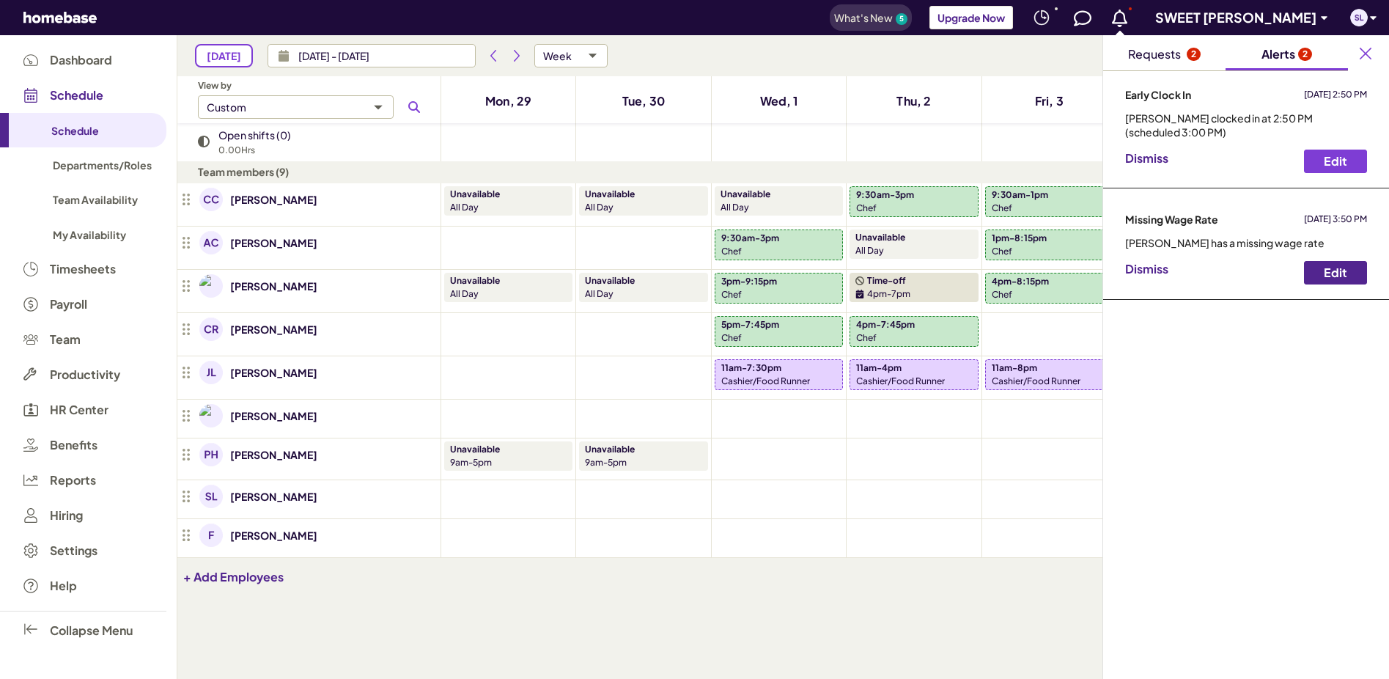
click at [1326, 269] on span "Edit" at bounding box center [1336, 273] width 38 height 26
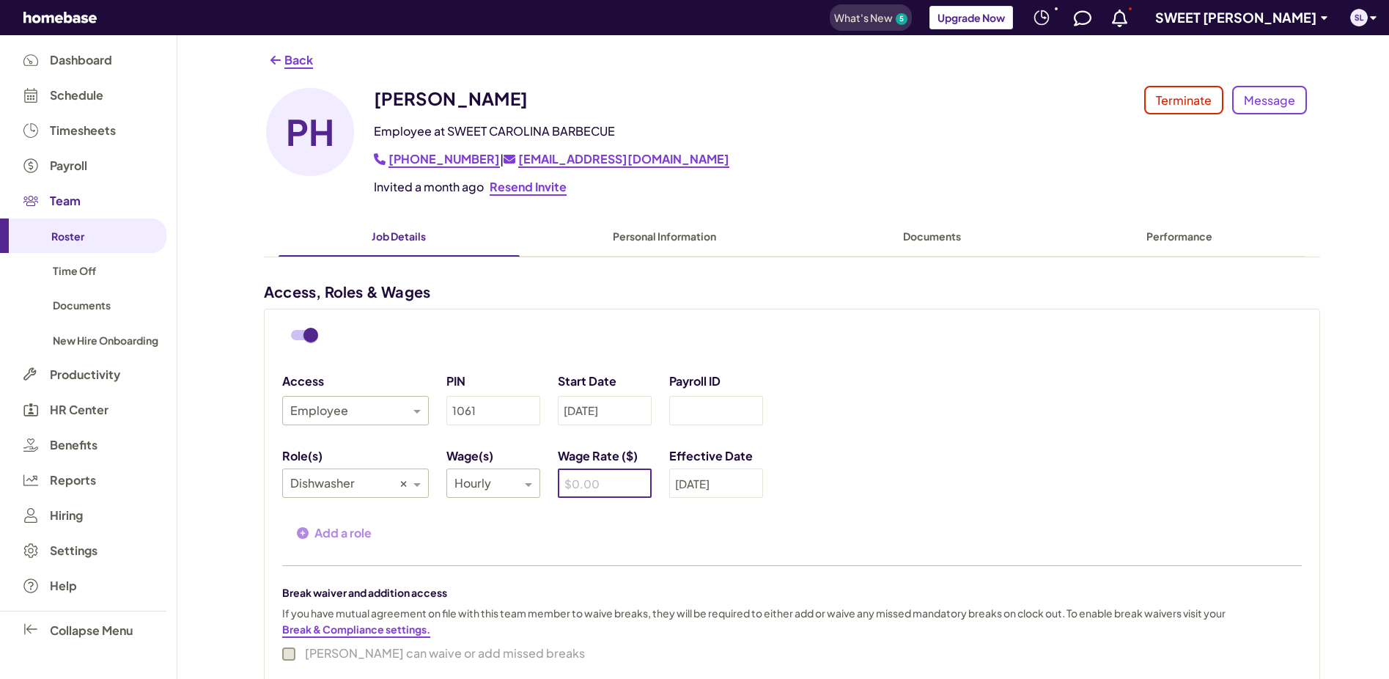
click at [574, 485] on input "tel" at bounding box center [605, 482] width 94 height 29
type input "15.00"
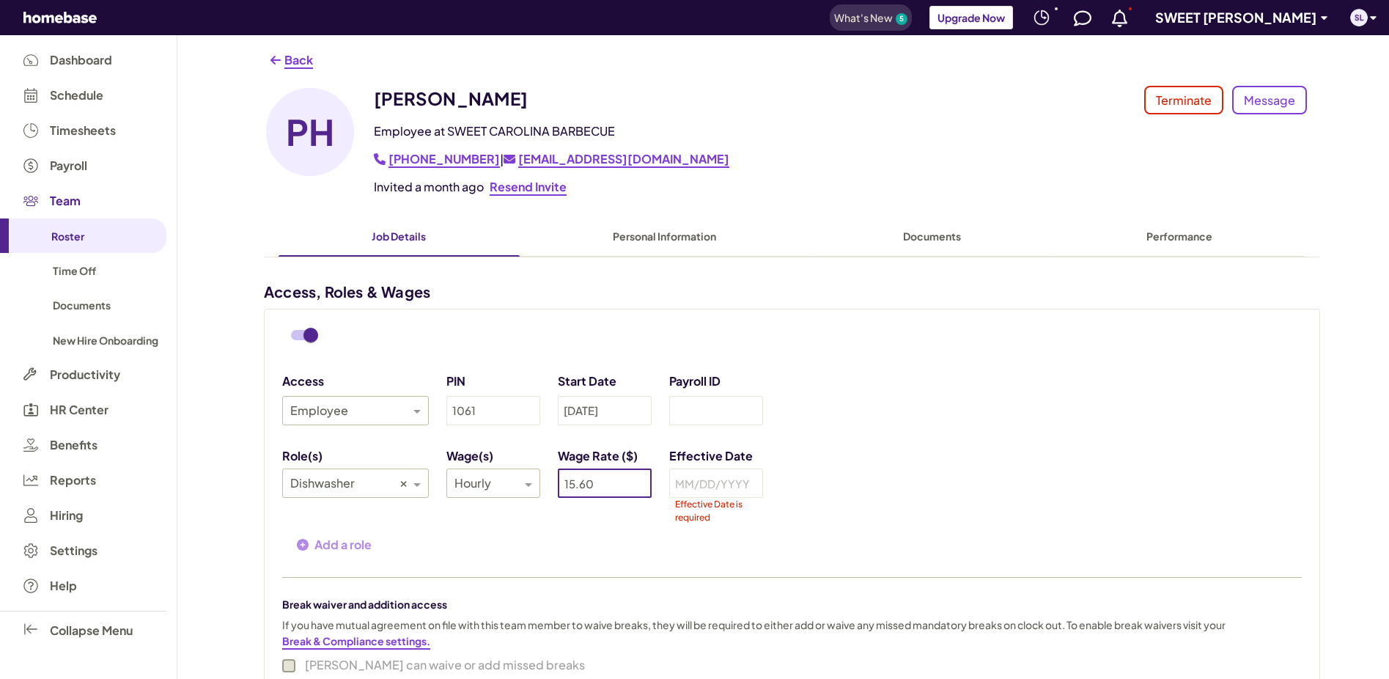
type input "15.60"
click at [936, 435] on div "Access Employee PIN 1061 Start Date [DATE] Payroll ID Role(s) Wage(s) Wage Rate…" at bounding box center [792, 589] width 1020 height 537
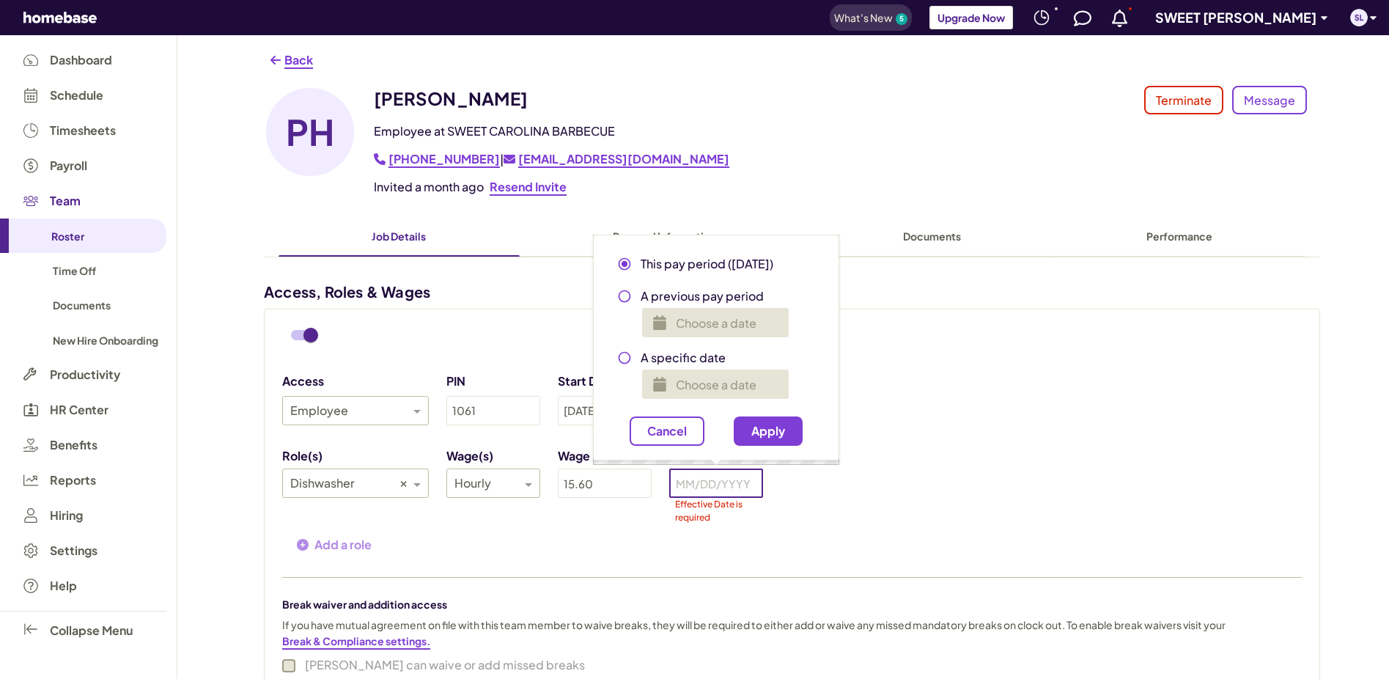
click at [690, 477] on input "text" at bounding box center [716, 482] width 94 height 29
radio input "true"
click at [781, 427] on span "Apply" at bounding box center [768, 431] width 34 height 15
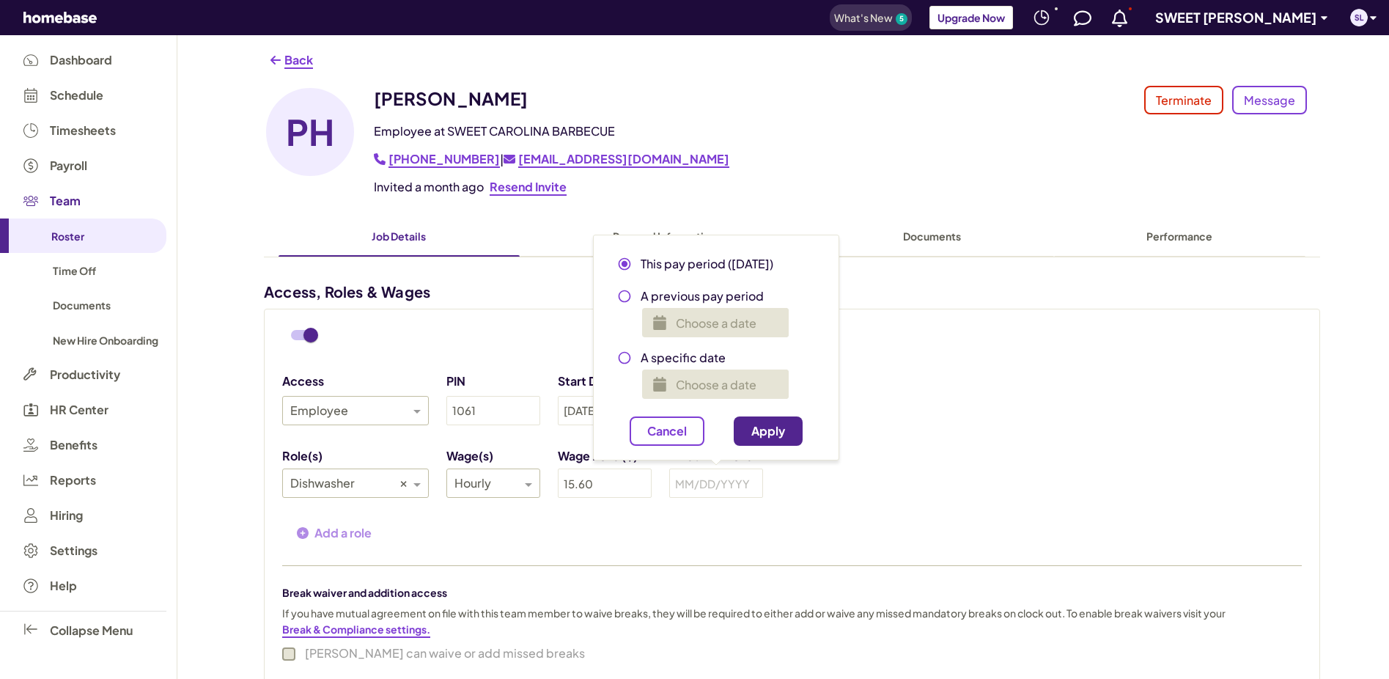
type input "[DATE]"
radio input "true"
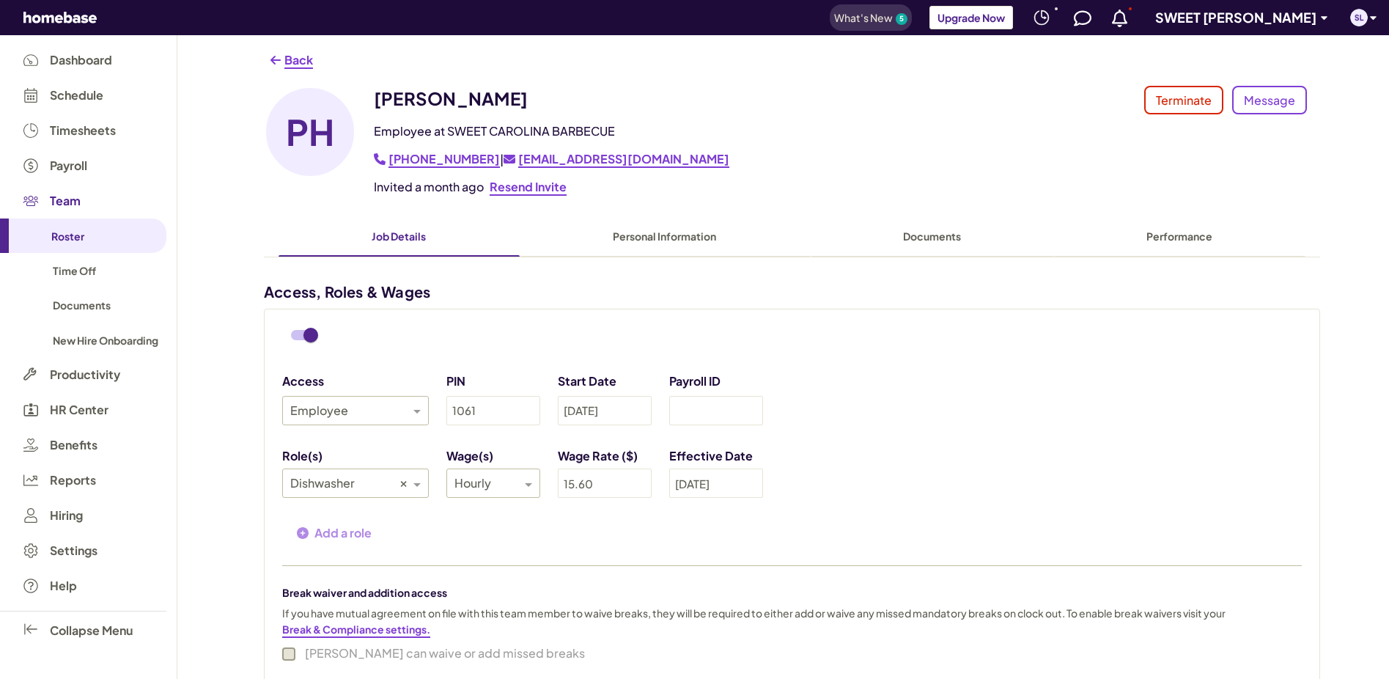
scroll to position [306, 0]
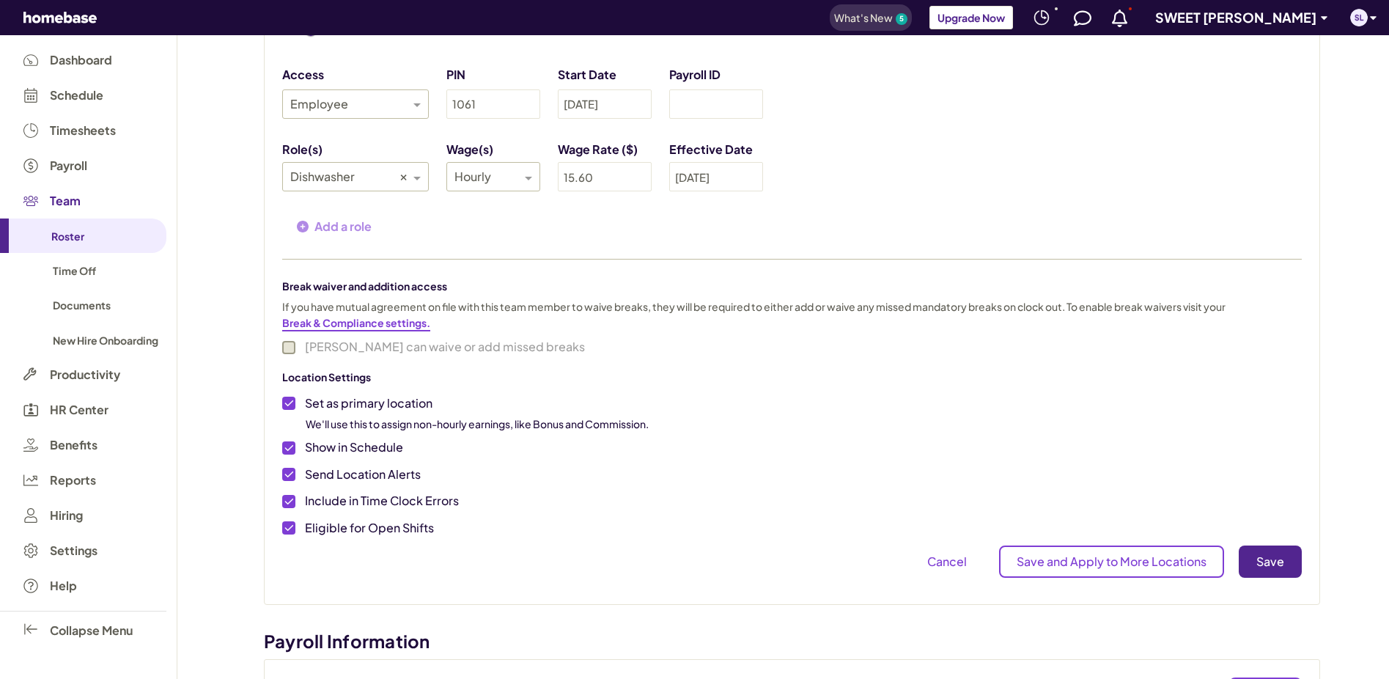
click at [1264, 565] on p "Save" at bounding box center [1271, 562] width 28 height 18
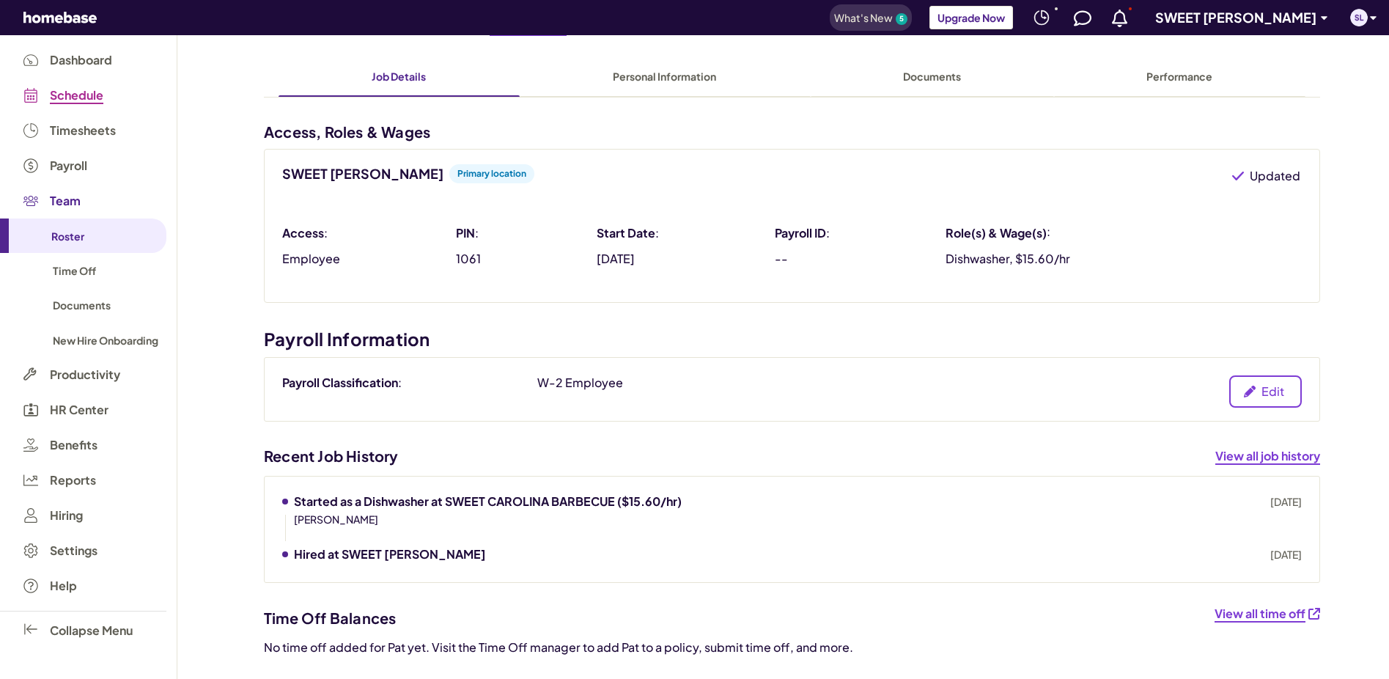
click at [77, 100] on span "Schedule" at bounding box center [77, 95] width 54 height 13
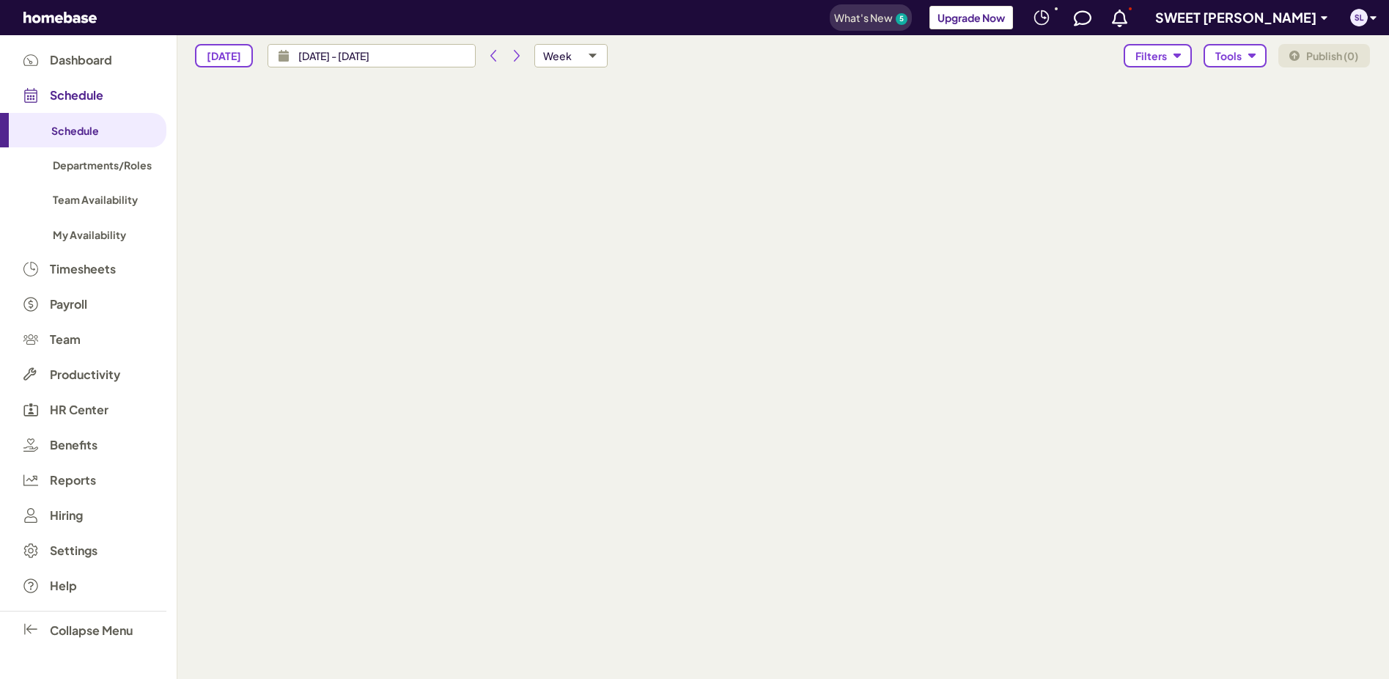
type input "[DATE] - [DATE]"
type input "isAvailabilitiesVisible,isTimeOffsVisible"
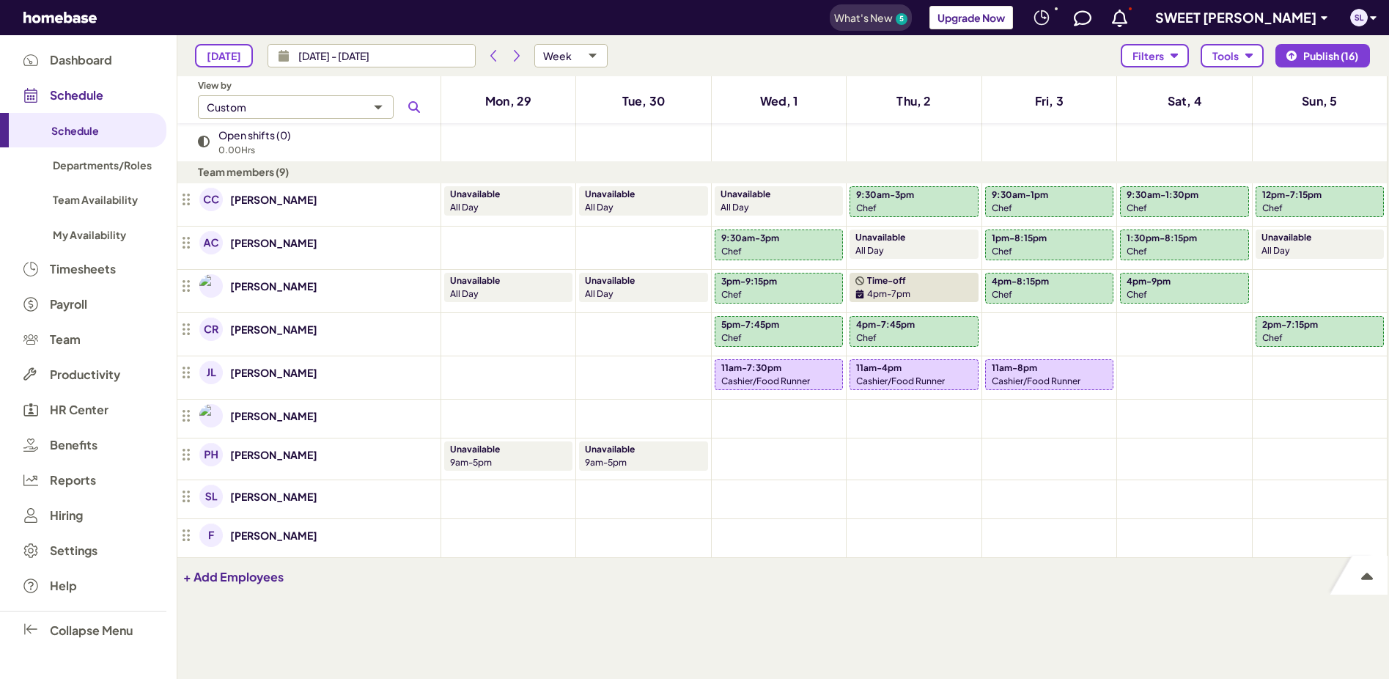
click at [905, 325] on p "4pm-7:45pm" at bounding box center [885, 324] width 59 height 13
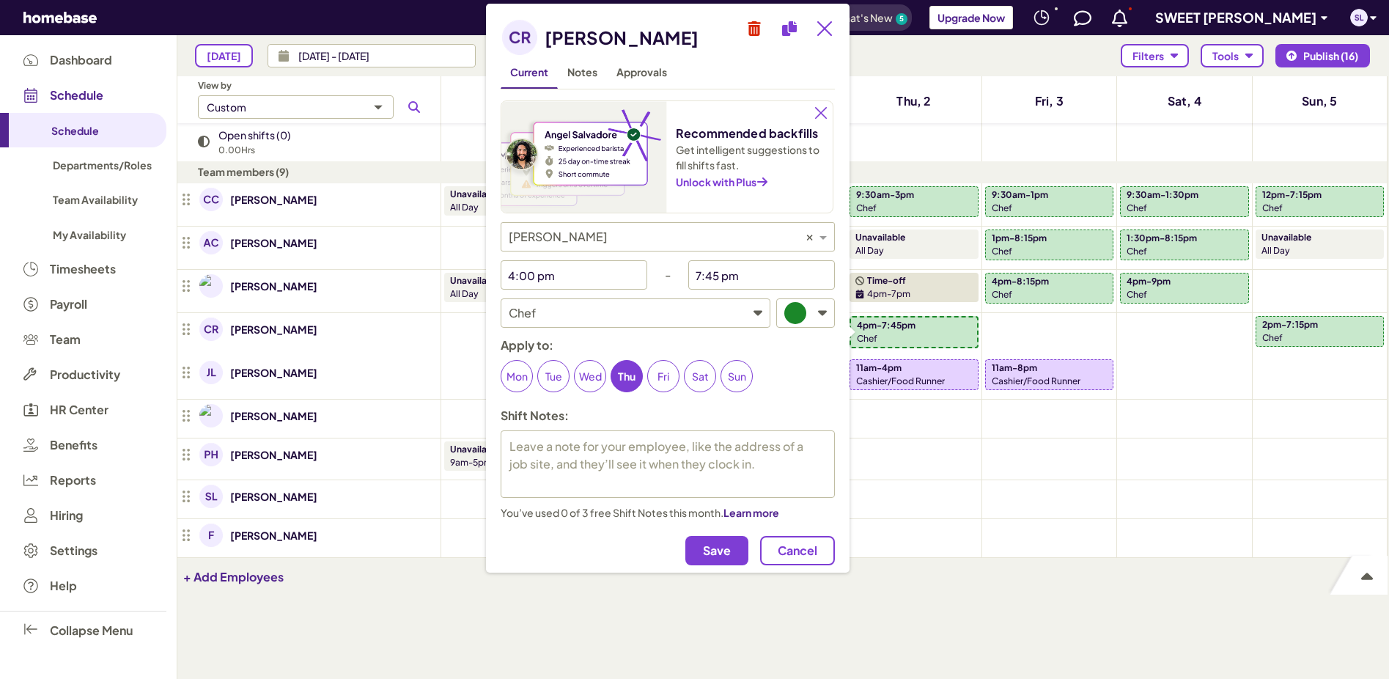
type textarea "x"
click at [571, 281] on input "4:00 pm" at bounding box center [563, 274] width 125 height 29
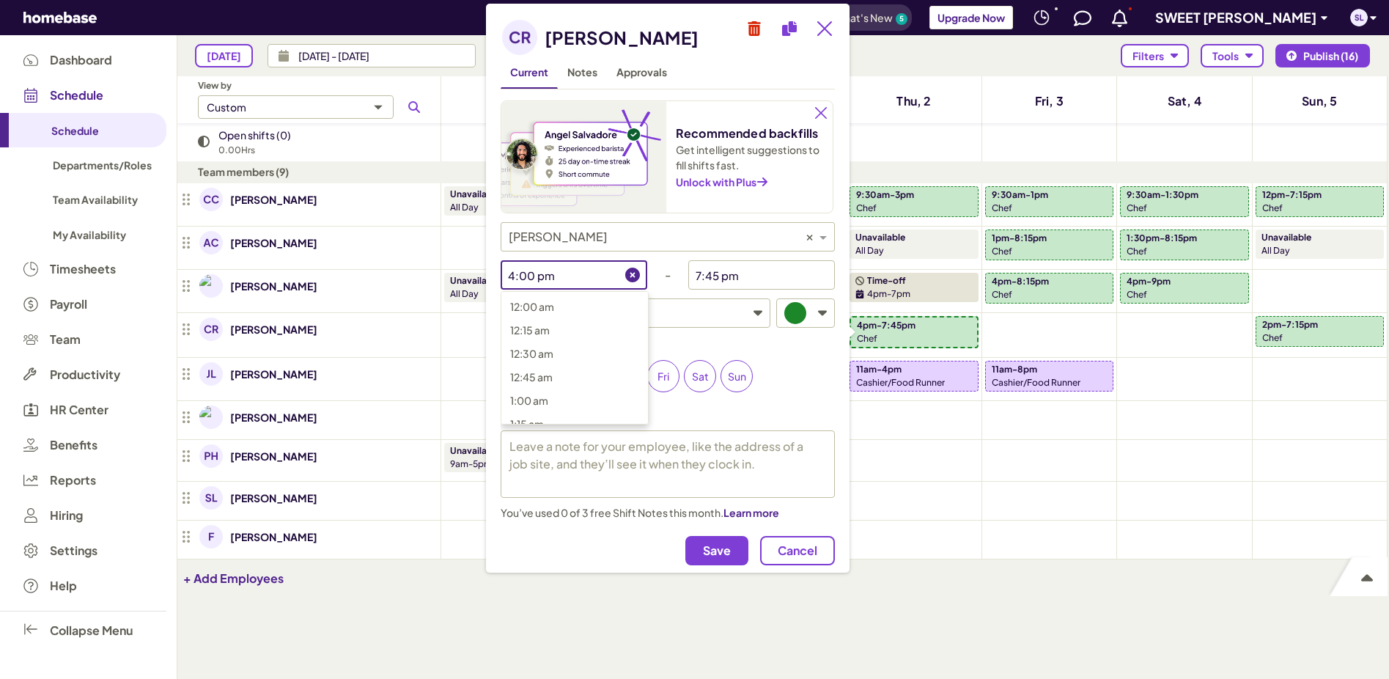
scroll to position [1391, 0]
click at [547, 324] on span "3:00 pm" at bounding box center [531, 323] width 42 height 13
type input "3:00 pm"
type textarea "x"
click at [702, 543] on button "Save" at bounding box center [716, 550] width 63 height 29
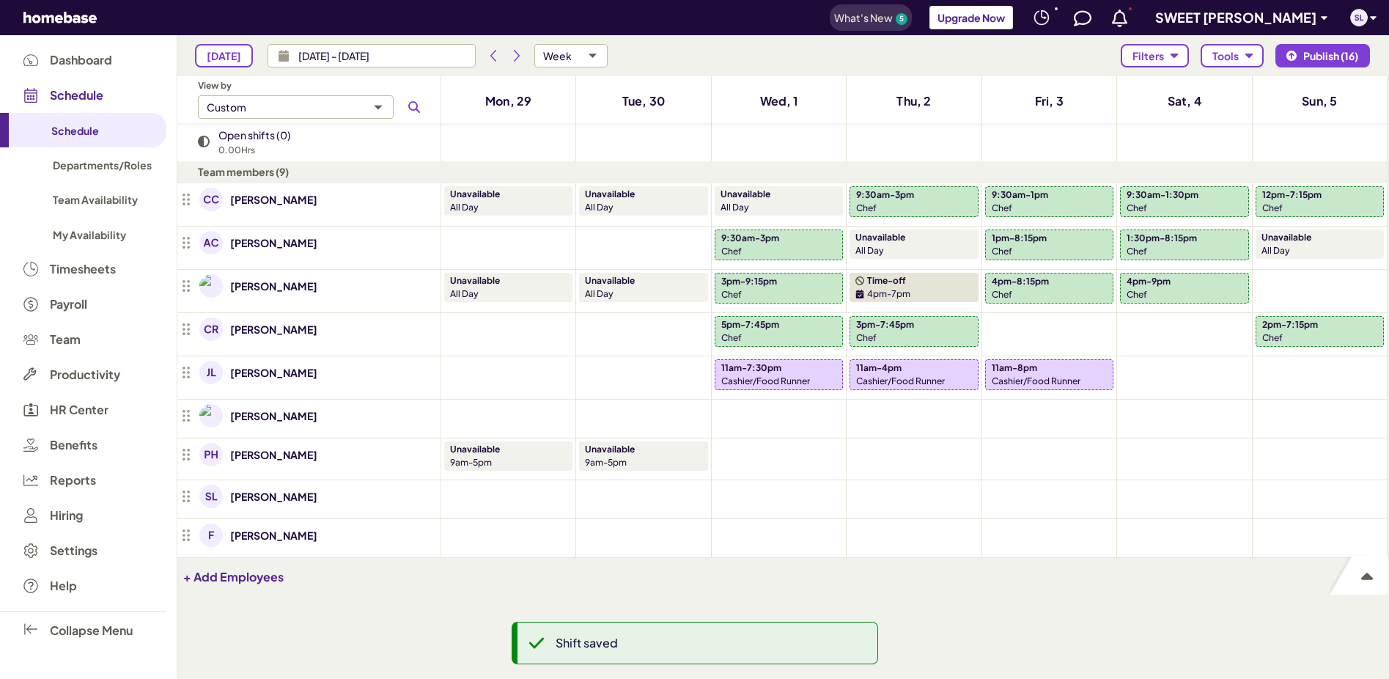
click at [759, 290] on div "Chef" at bounding box center [778, 294] width 115 height 13
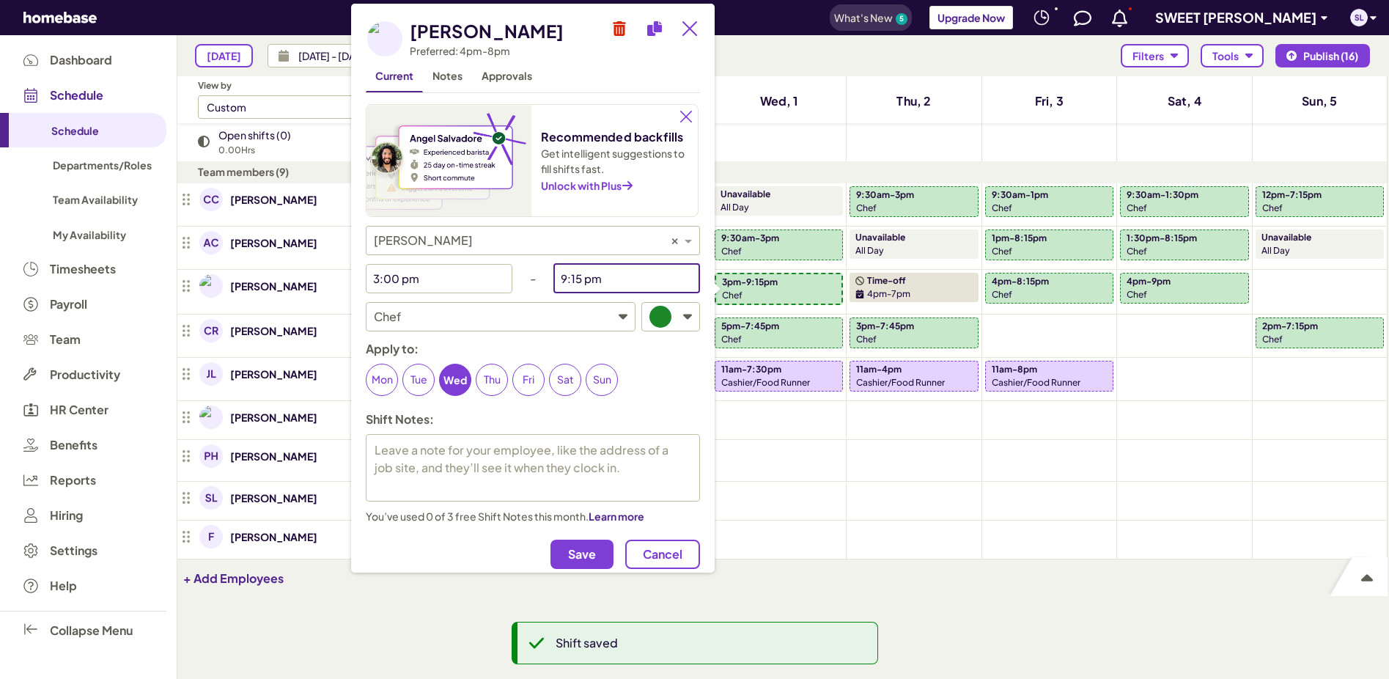
click at [600, 279] on input "9:15 pm" at bounding box center [616, 278] width 125 height 29
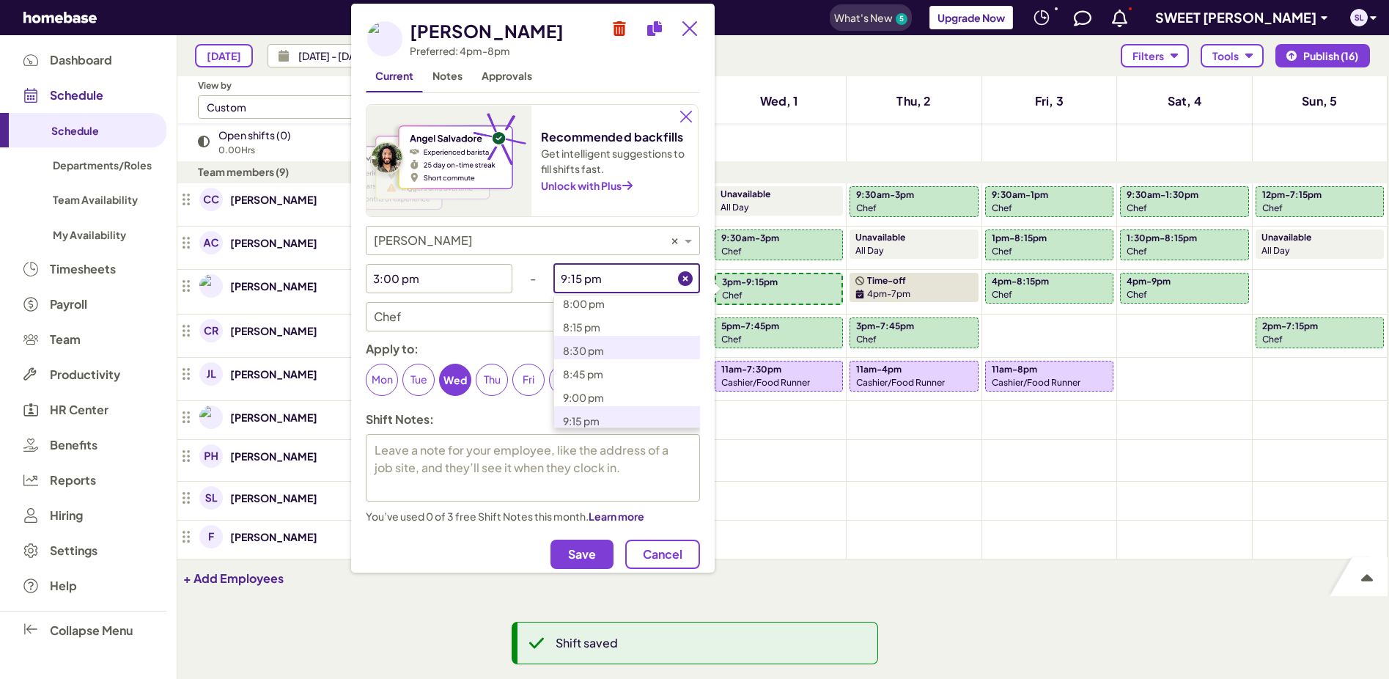
scroll to position [1779, 0]
click at [589, 382] on span "7:45 pm" at bounding box center [583, 384] width 40 height 13
type input "7:45 pm"
type textarea "x"
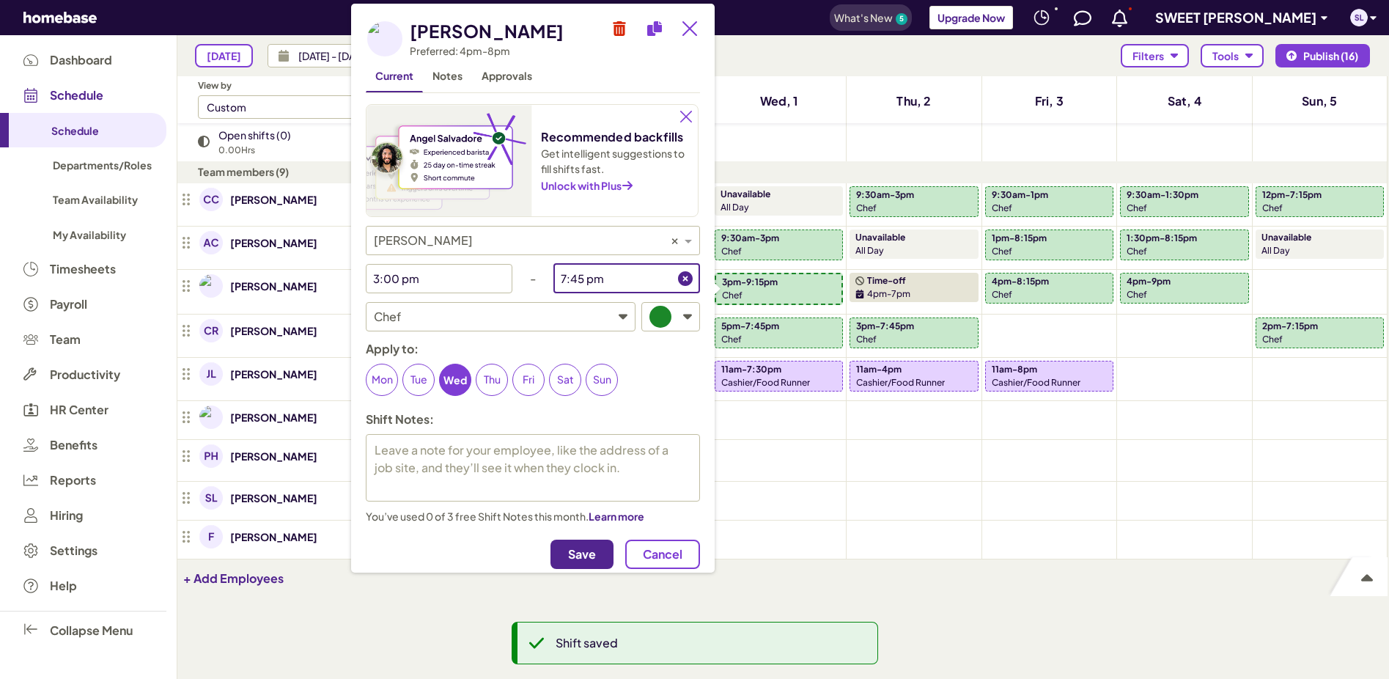
click at [568, 557] on span "Save" at bounding box center [582, 554] width 28 height 15
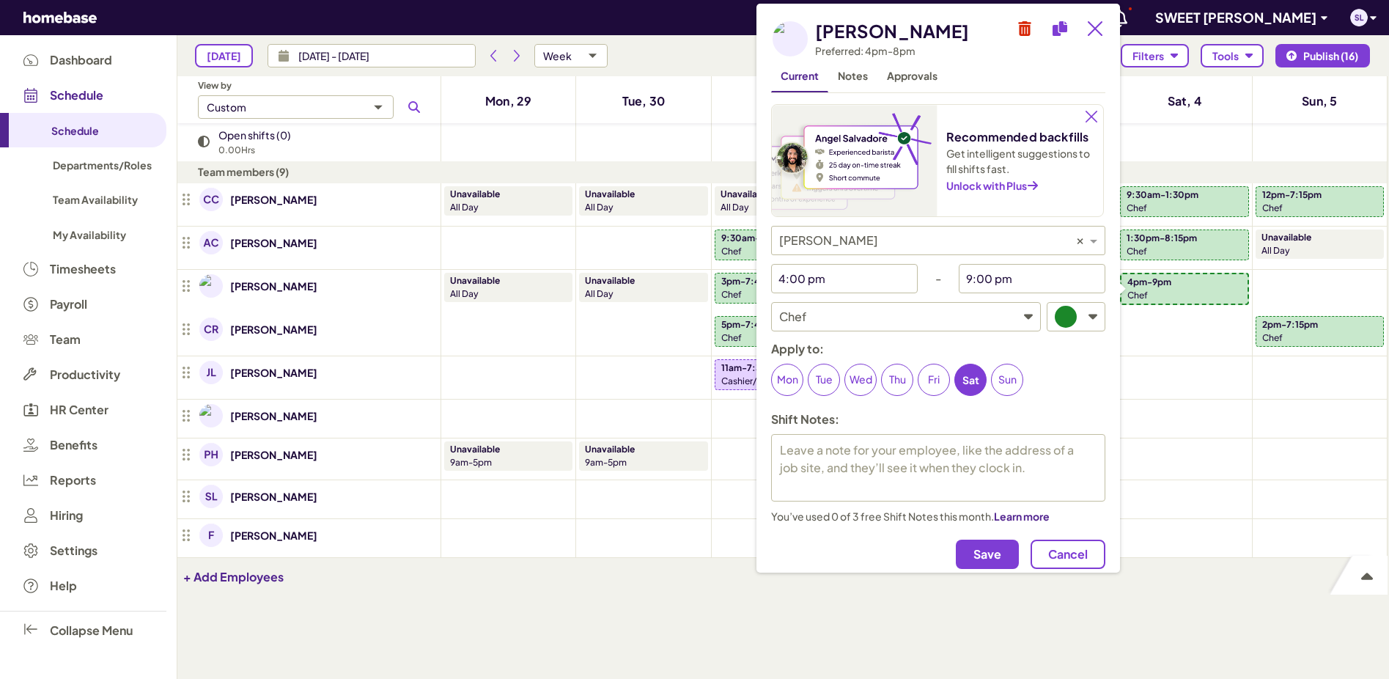
type textarea "x"
click at [986, 273] on input "9:00 pm" at bounding box center [1021, 278] width 125 height 29
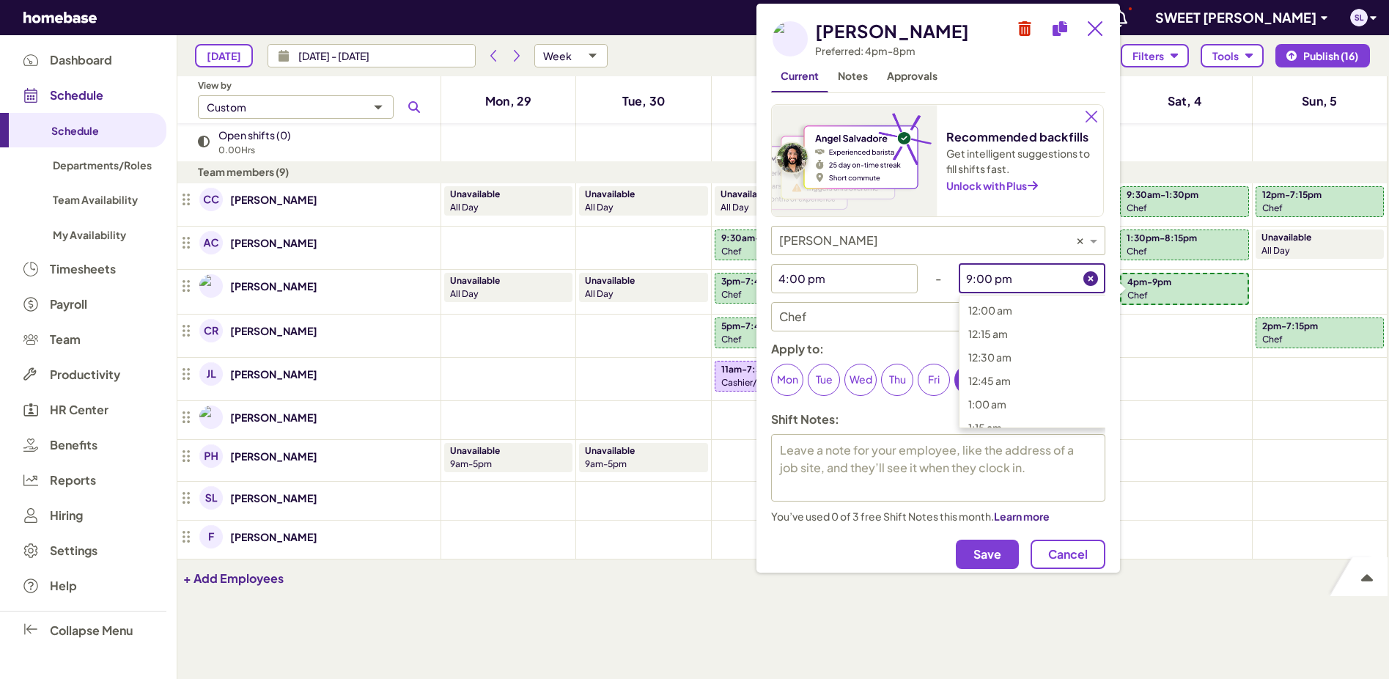
scroll to position [1860, 0]
click at [991, 347] on span "8:15 pm" at bounding box center [986, 350] width 37 height 13
type input "8:15 pm"
type textarea "x"
click at [986, 554] on span "Save" at bounding box center [988, 554] width 28 height 15
